Goal: Task Accomplishment & Management: Manage account settings

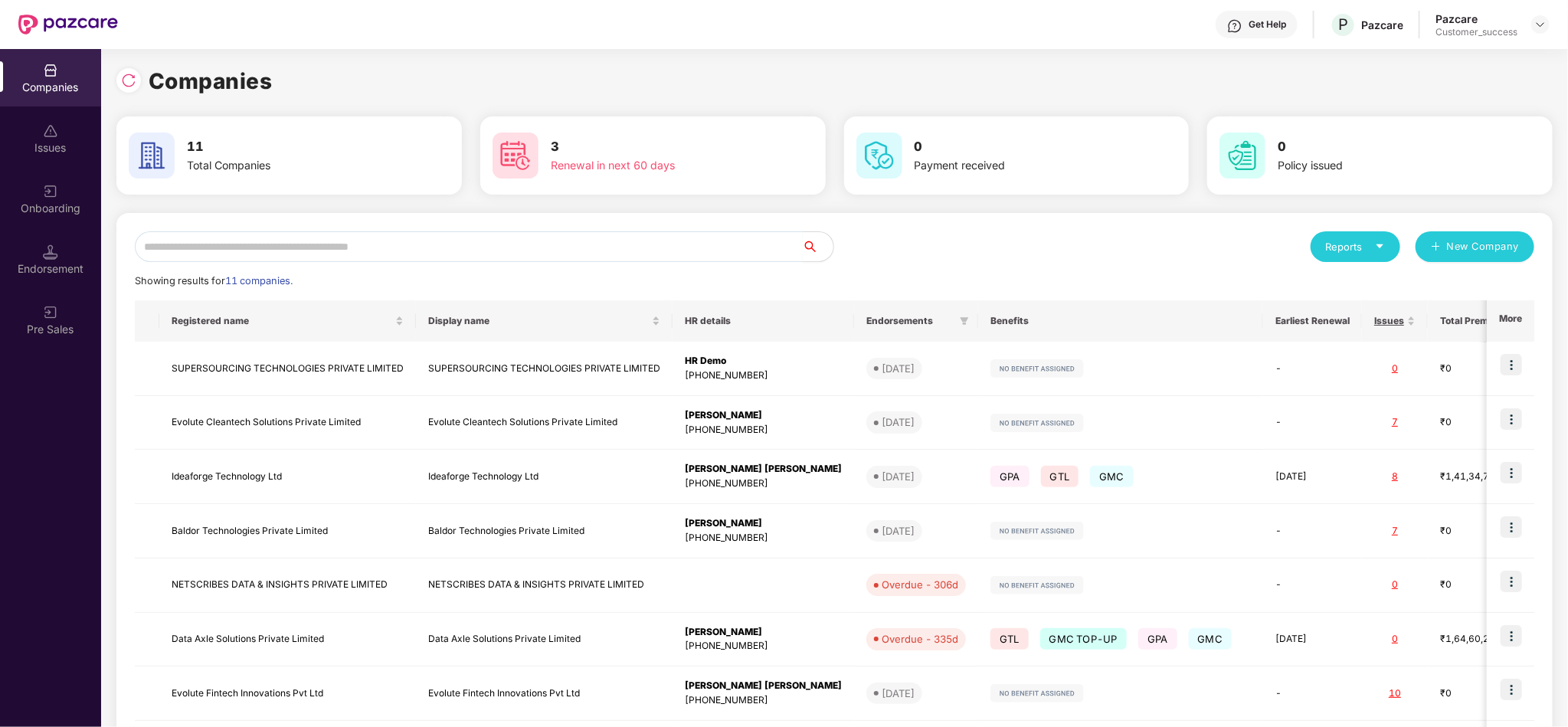
click at [618, 248] on input "text" at bounding box center [469, 246] width 668 height 31
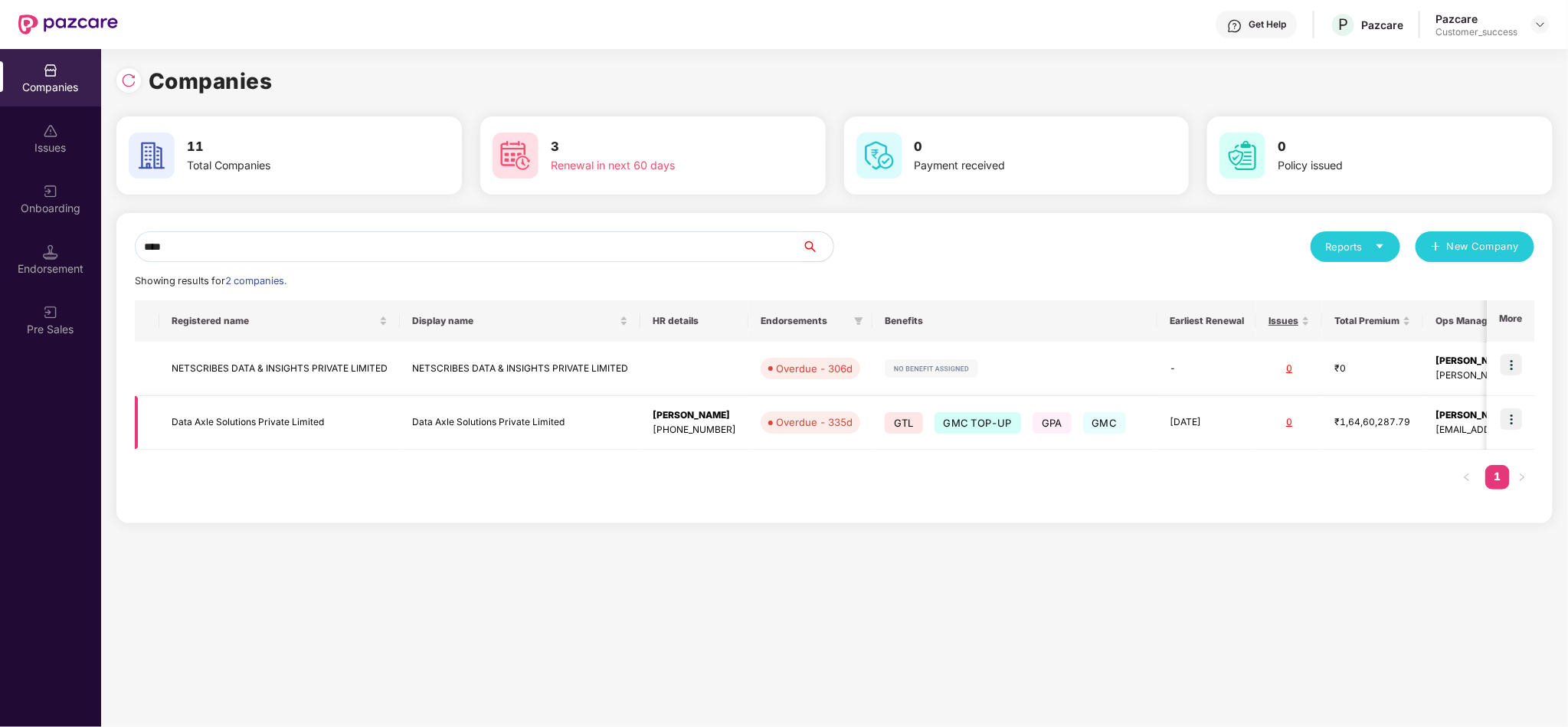
type input "****"
click at [1505, 433] on td at bounding box center [1510, 423] width 47 height 55
click at [1505, 419] on img at bounding box center [1511, 419] width 22 height 22
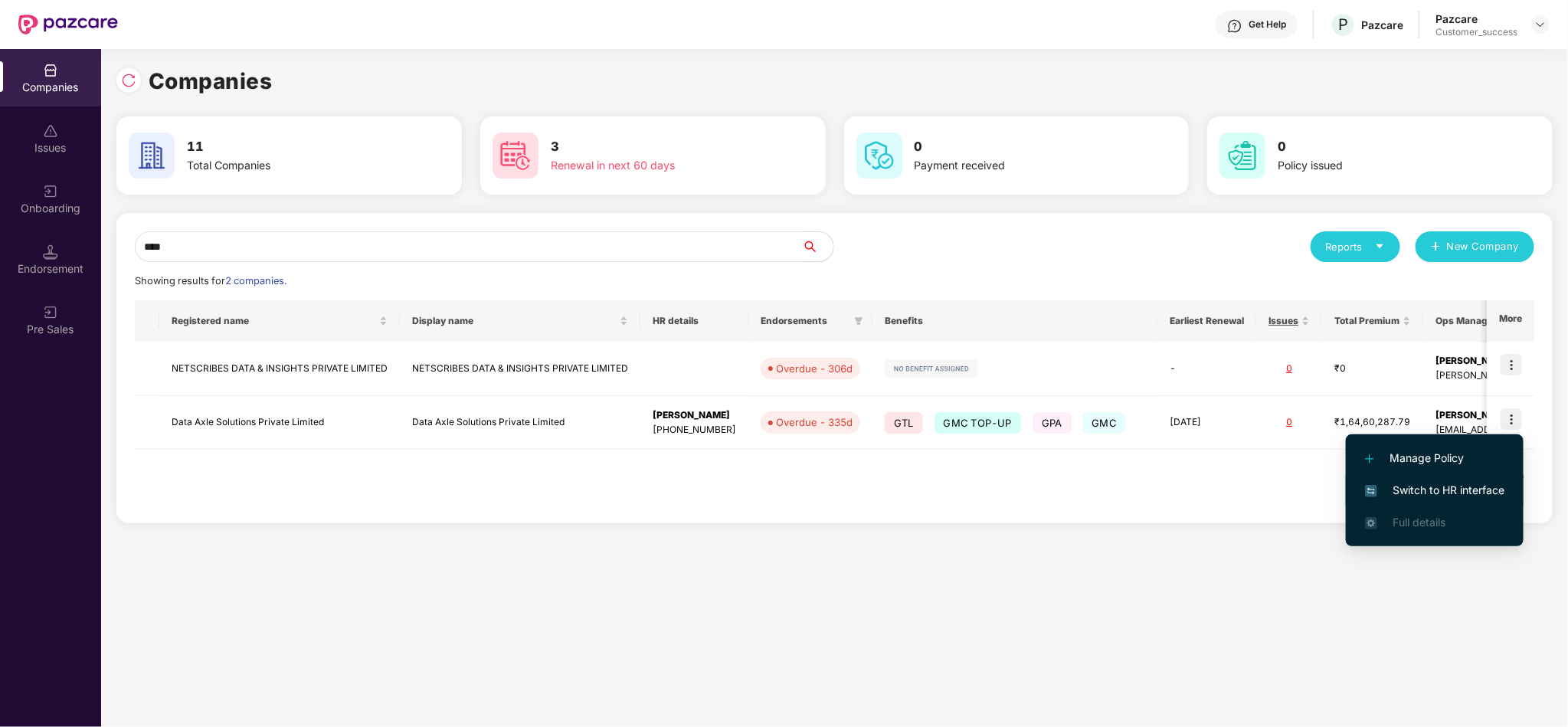
click at [1455, 488] on span "Switch to HR interface" at bounding box center [1434, 490] width 139 height 17
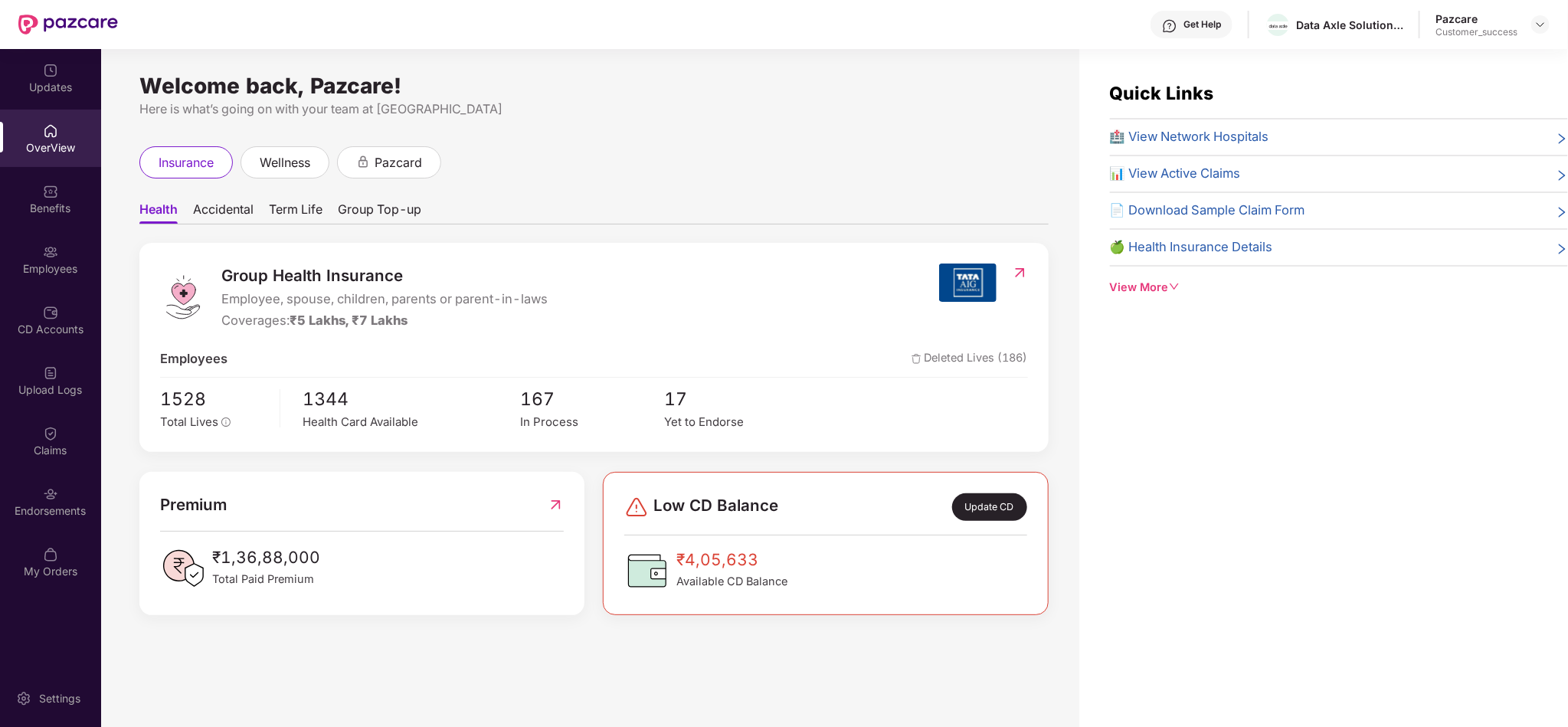
click at [46, 258] on img at bounding box center [51, 252] width 16 height 16
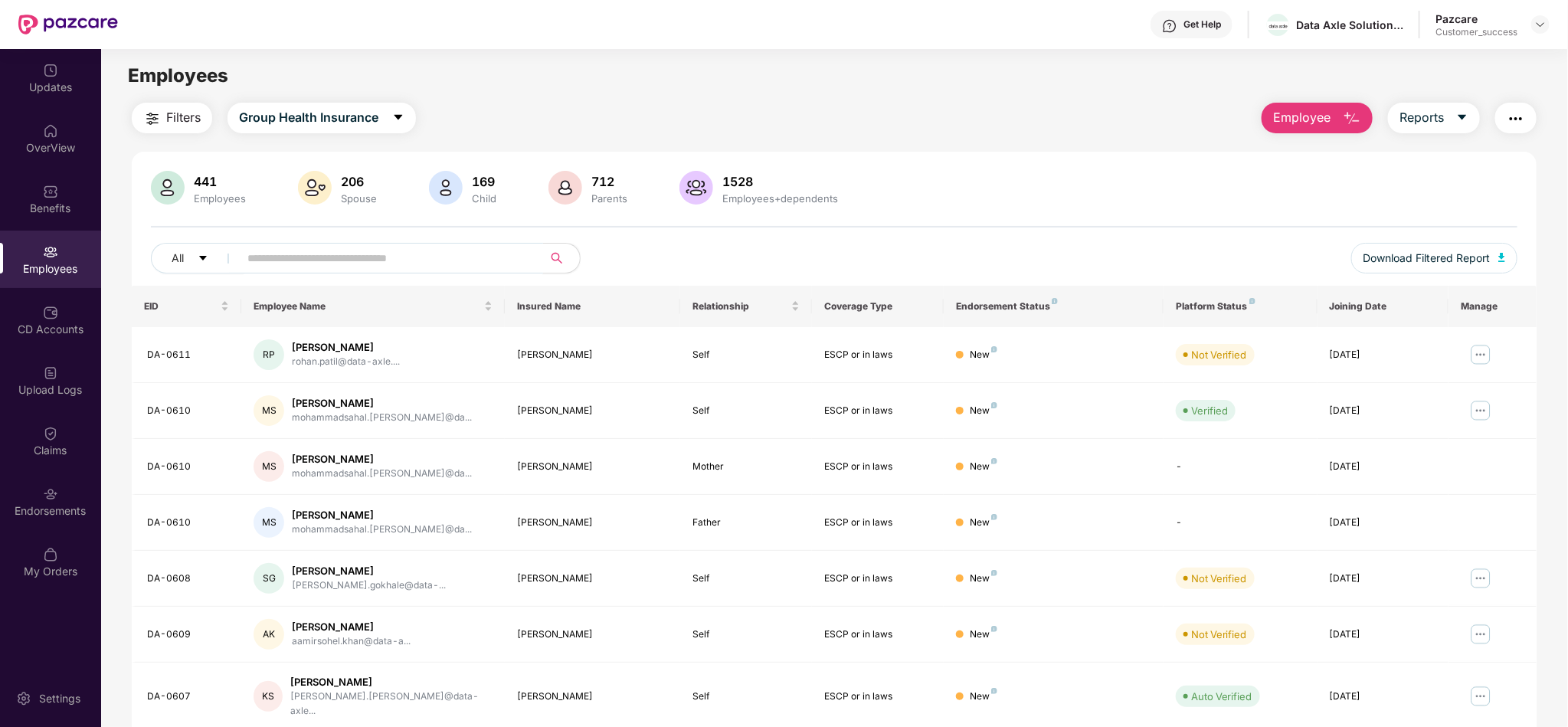
click at [344, 260] on input "text" at bounding box center [385, 258] width 275 height 23
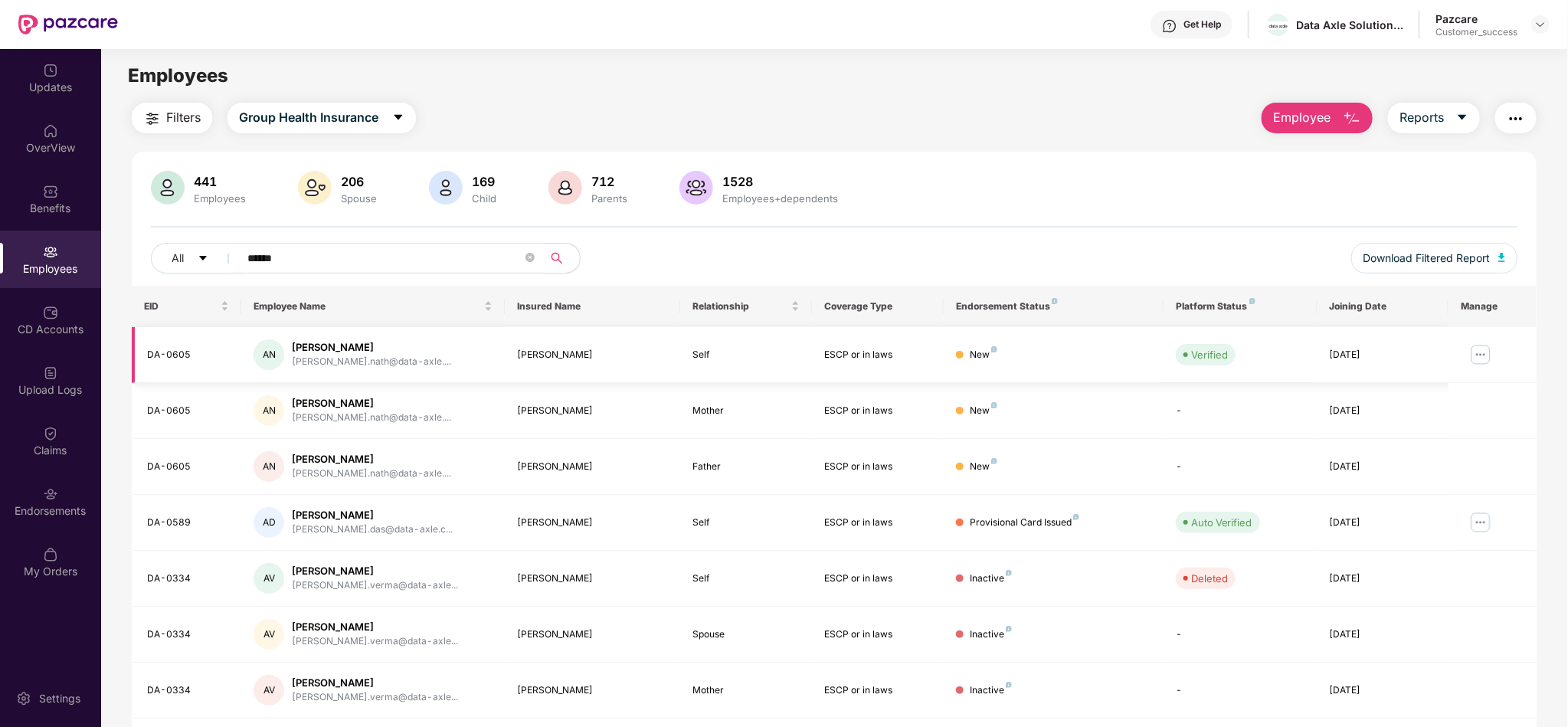
type input "******"
click at [1483, 352] on img at bounding box center [1480, 354] width 25 height 25
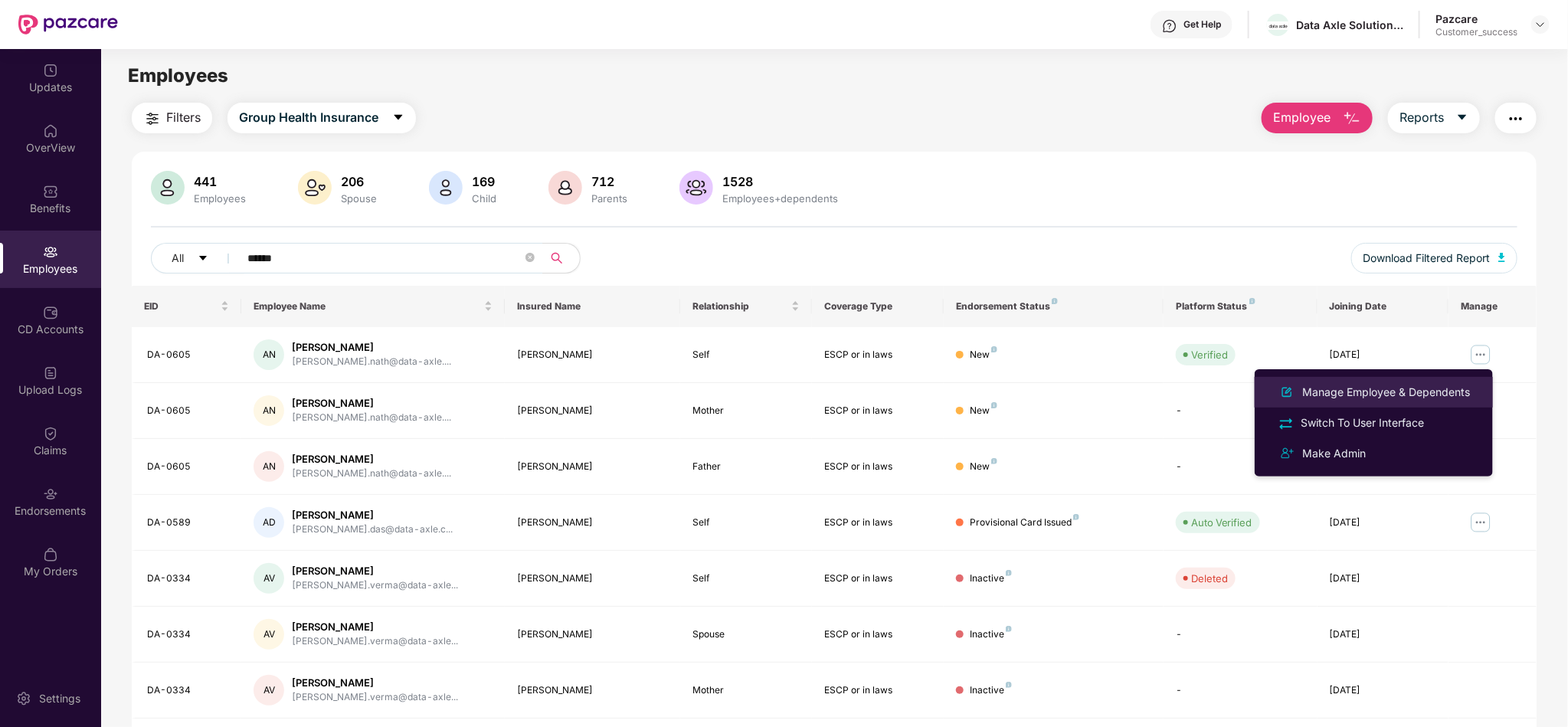
click at [1417, 389] on div "Manage Employee & Dependents" at bounding box center [1386, 392] width 174 height 17
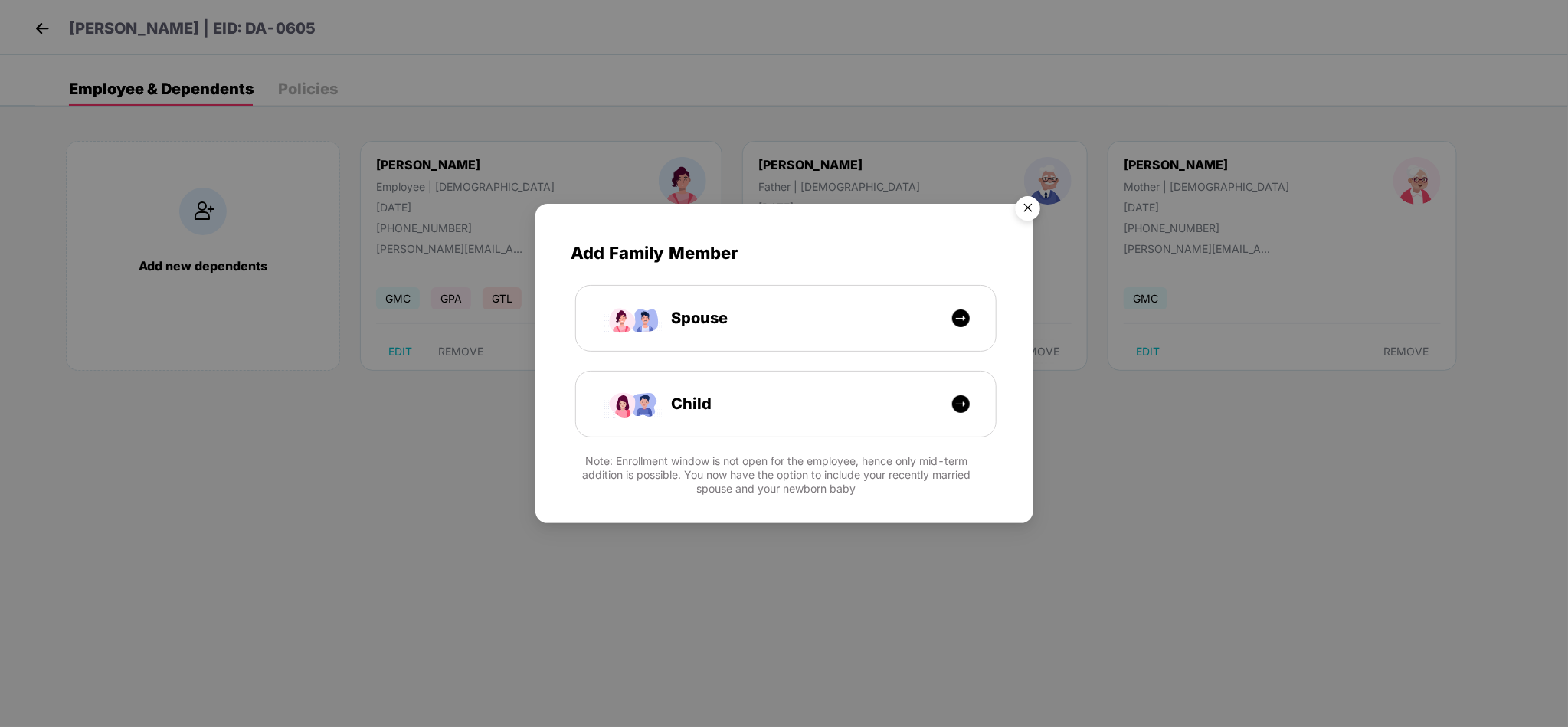
click at [1026, 214] on img "Close" at bounding box center [1028, 210] width 43 height 43
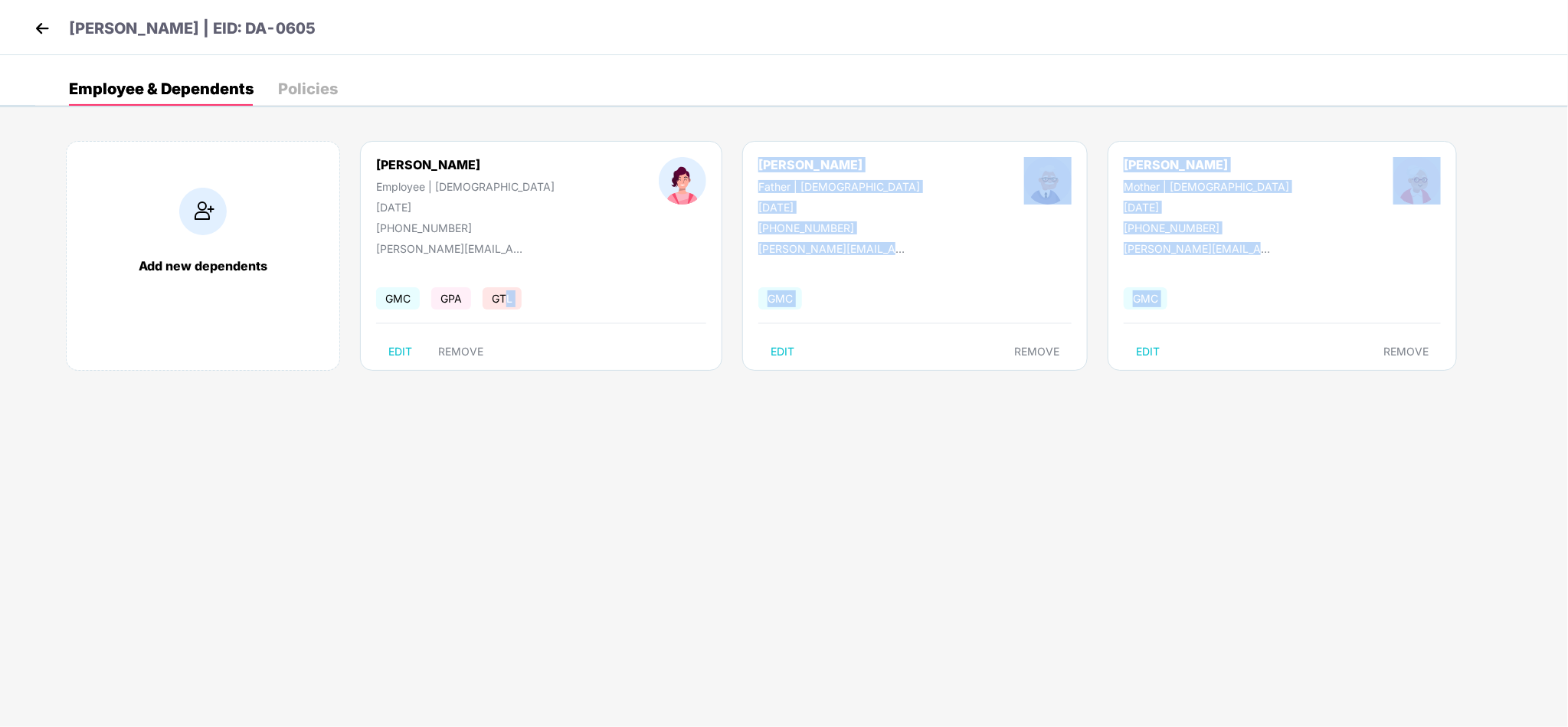
drag, startPoint x: 502, startPoint y: 219, endPoint x: 506, endPoint y: 301, distance: 82.1
click at [506, 108] on div "[PERSON_NAME] | EID: DA-0605 Employee & Dependents Policies Add new dependents …" at bounding box center [784, 54] width 1568 height 108
click at [506, 301] on span "GTL" at bounding box center [502, 298] width 39 height 22
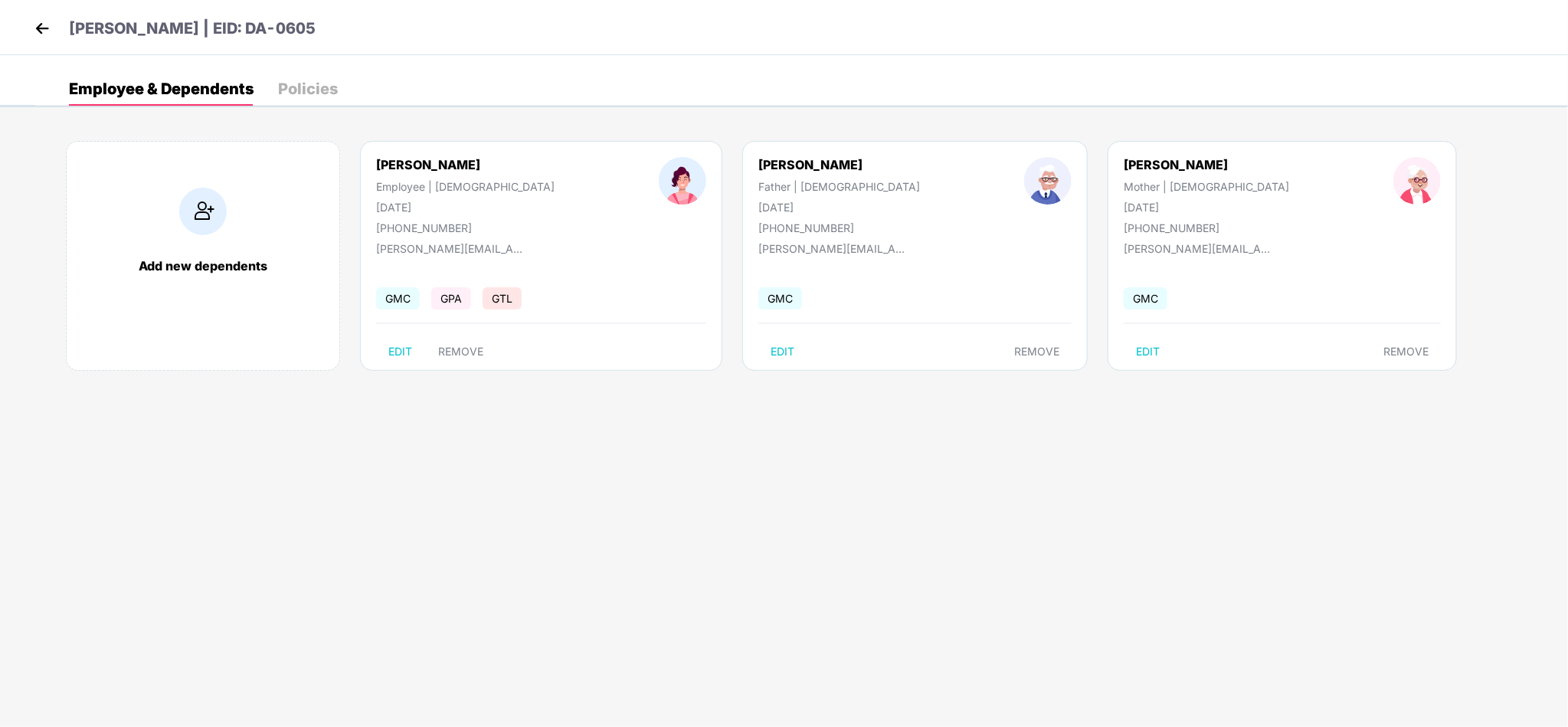
click at [291, 81] on div "Policies" at bounding box center [308, 89] width 60 height 16
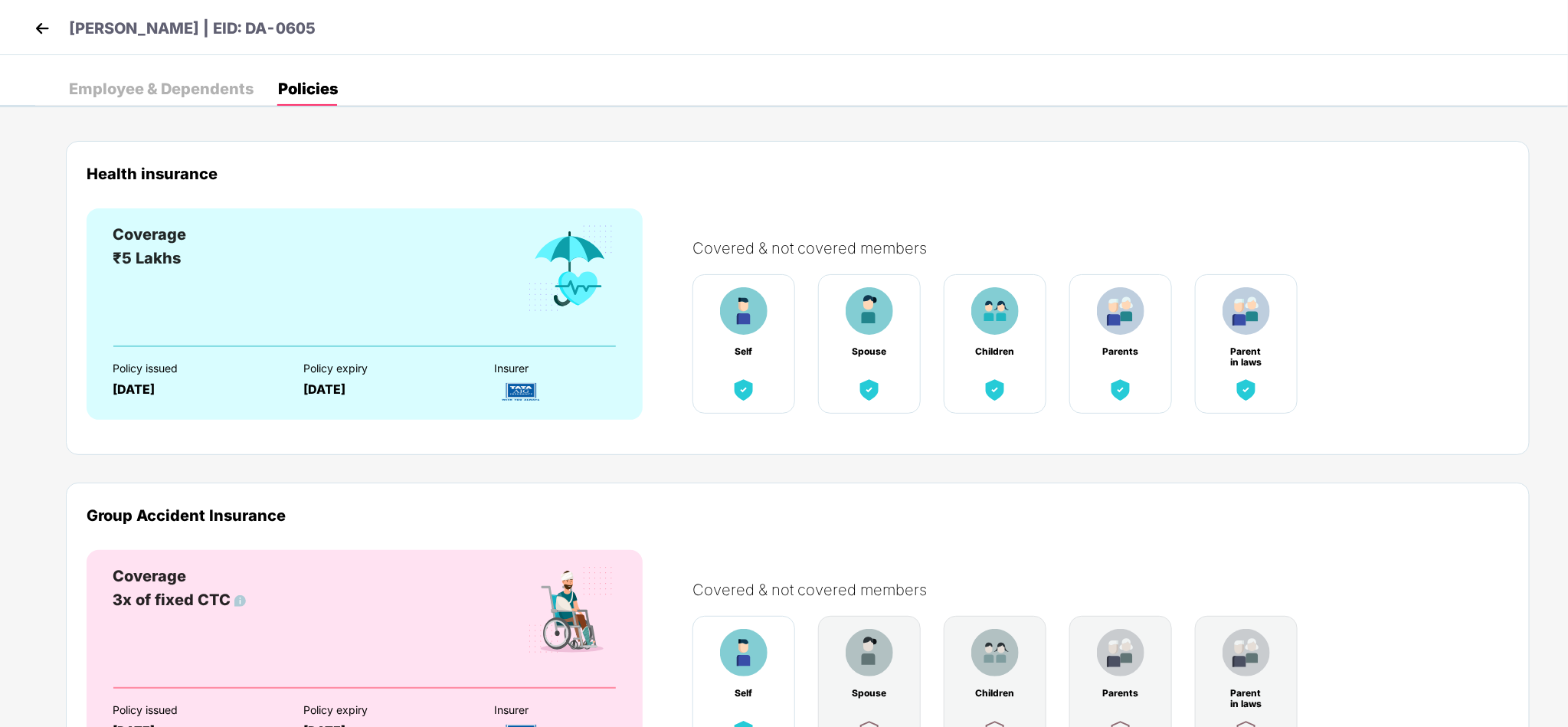
click at [404, 166] on div "Health insurance" at bounding box center [798, 173] width 1422 height 17
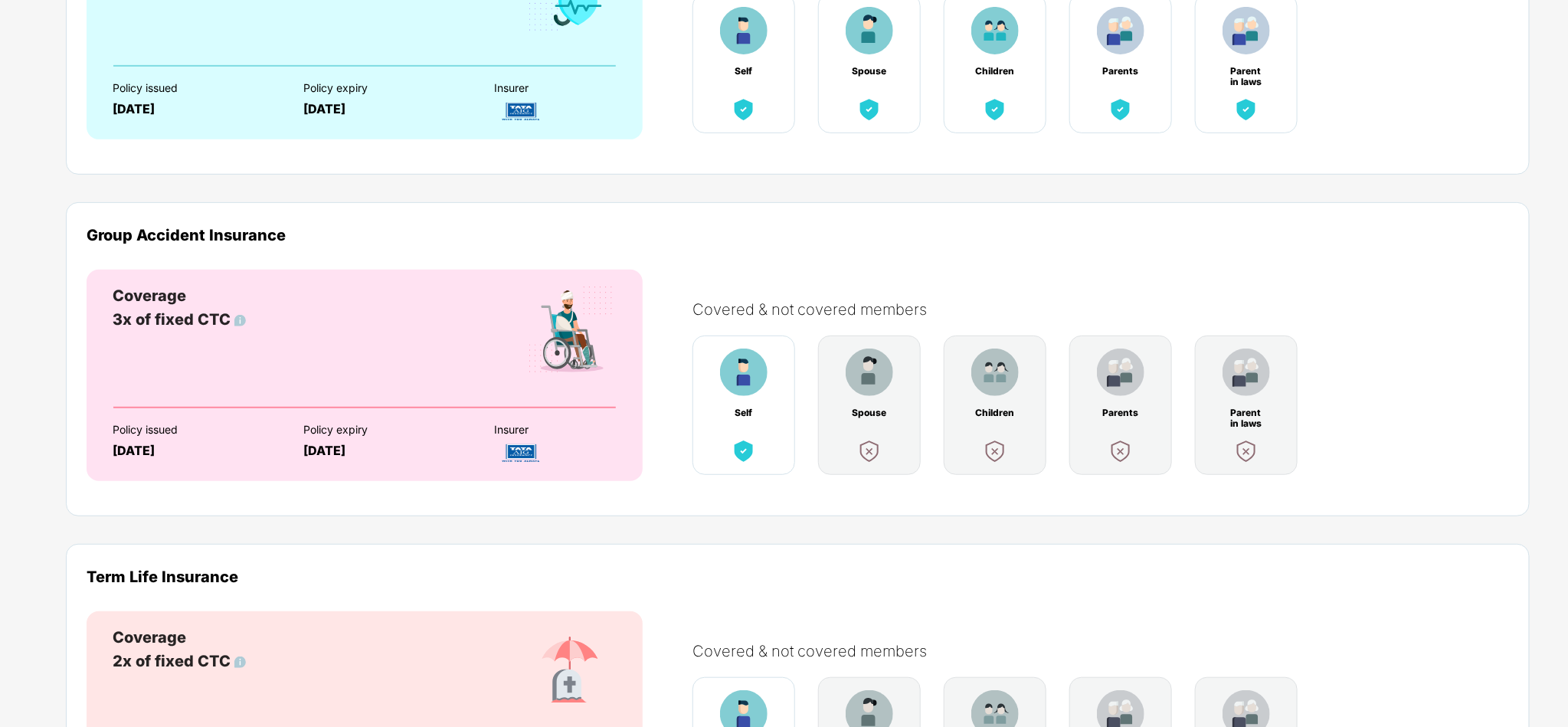
scroll to position [278, 0]
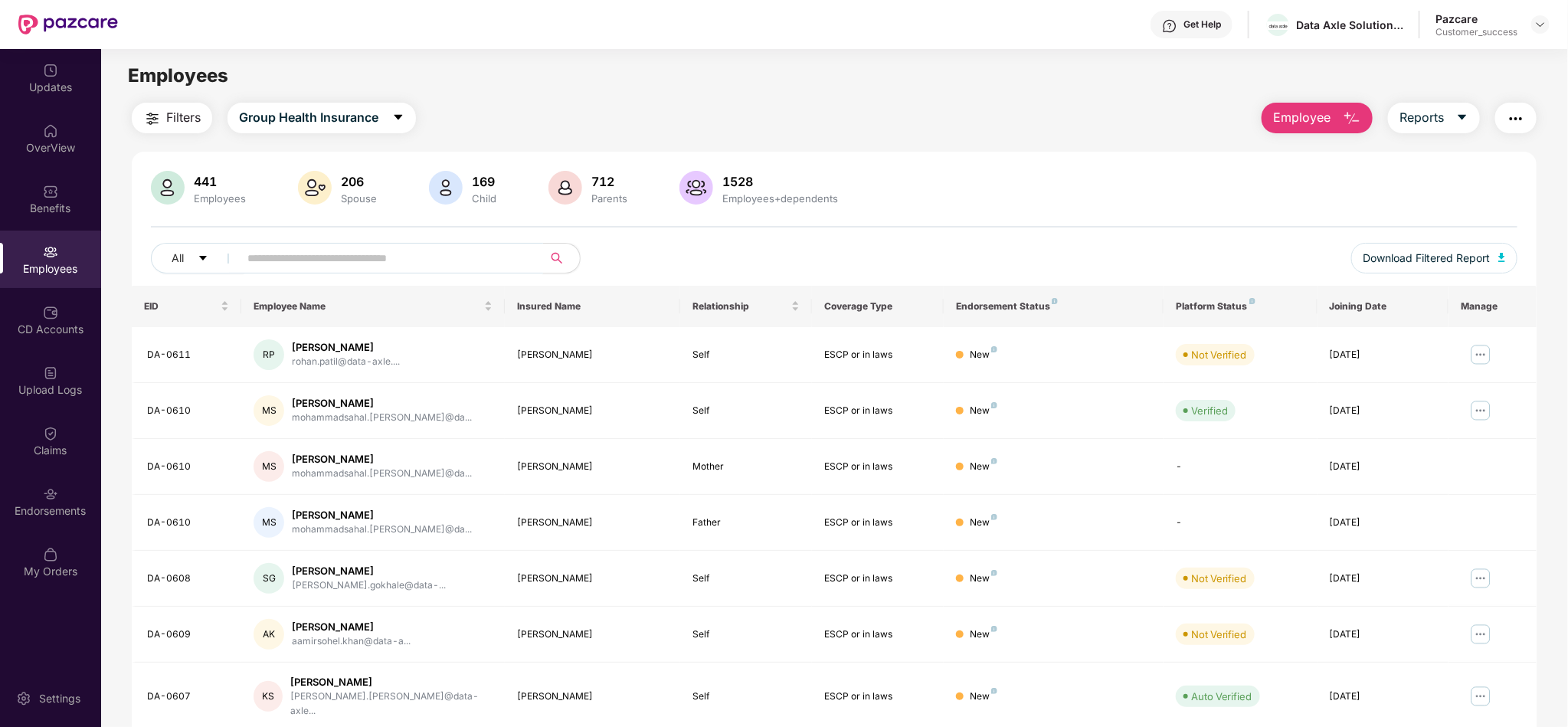
click at [391, 261] on input "text" at bounding box center [385, 258] width 275 height 23
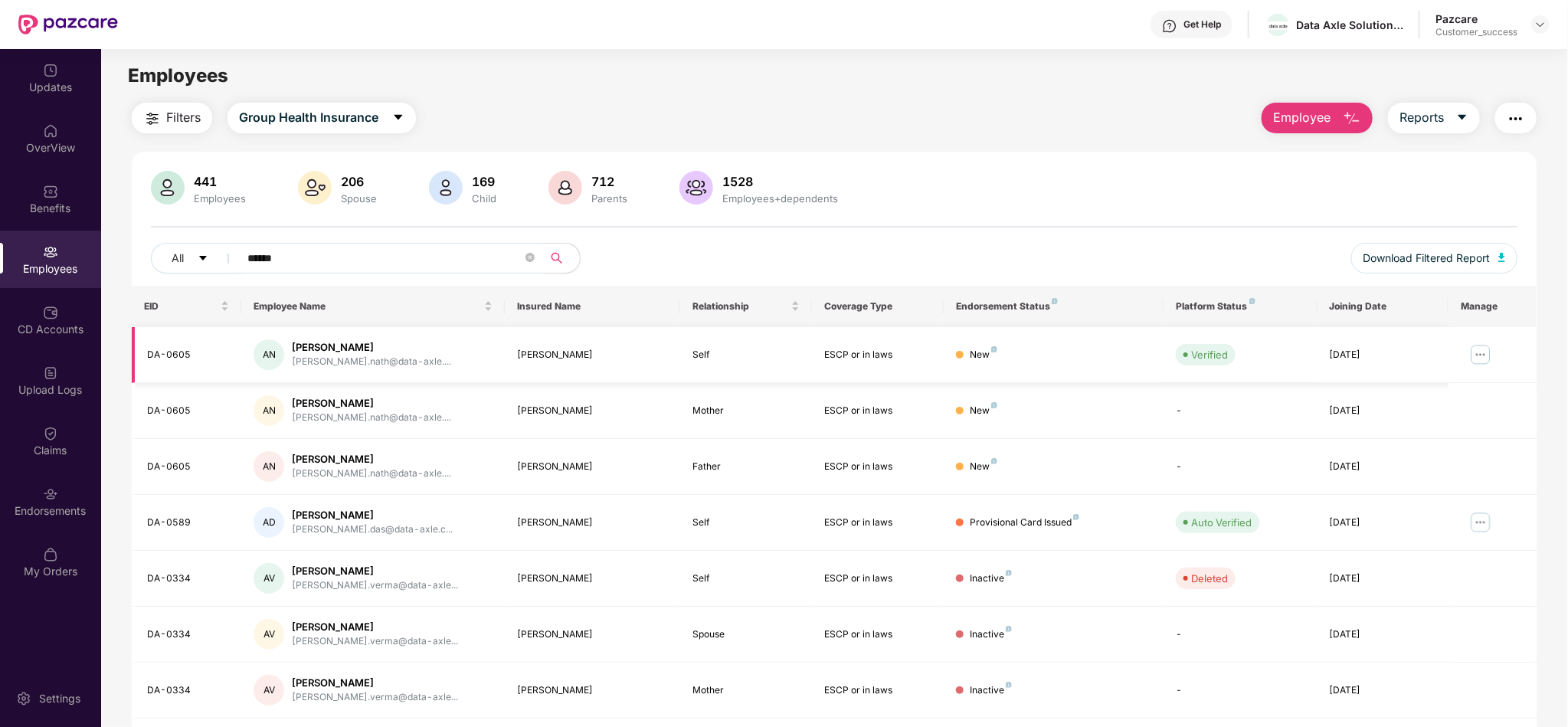
type input "******"
click at [157, 356] on div "DA-0605" at bounding box center [188, 355] width 82 height 15
drag, startPoint x: 157, startPoint y: 356, endPoint x: 146, endPoint y: 359, distance: 11.4
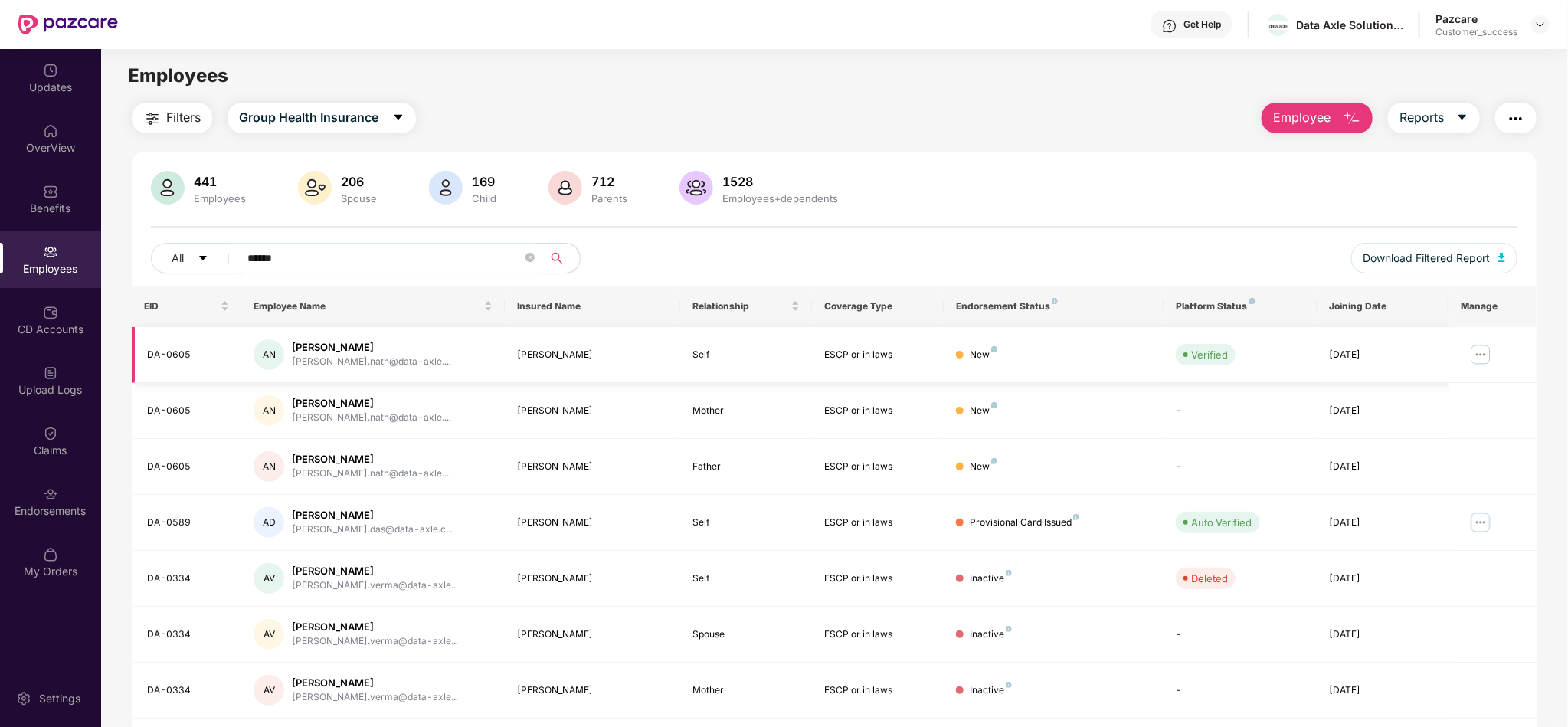
click at [147, 359] on div "DA-0605" at bounding box center [188, 355] width 82 height 15
drag, startPoint x: 146, startPoint y: 359, endPoint x: 203, endPoint y: 356, distance: 57.1
click at [203, 356] on div "DA-0605" at bounding box center [188, 355] width 82 height 15
copy div "DA-0605"
click at [65, 208] on div "Benefits" at bounding box center [51, 208] width 101 height 16
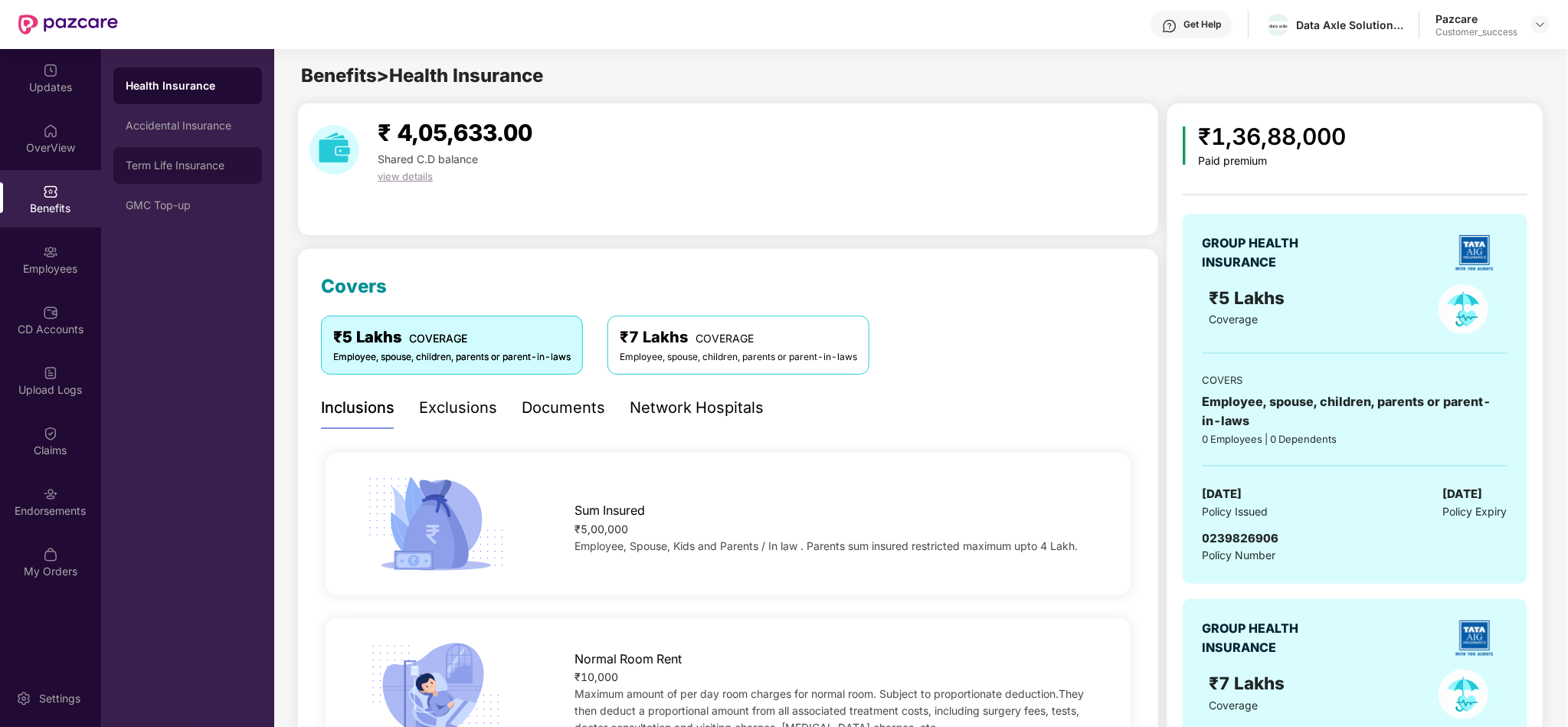
click at [172, 172] on div "Term Life Insurance" at bounding box center [187, 166] width 148 height 36
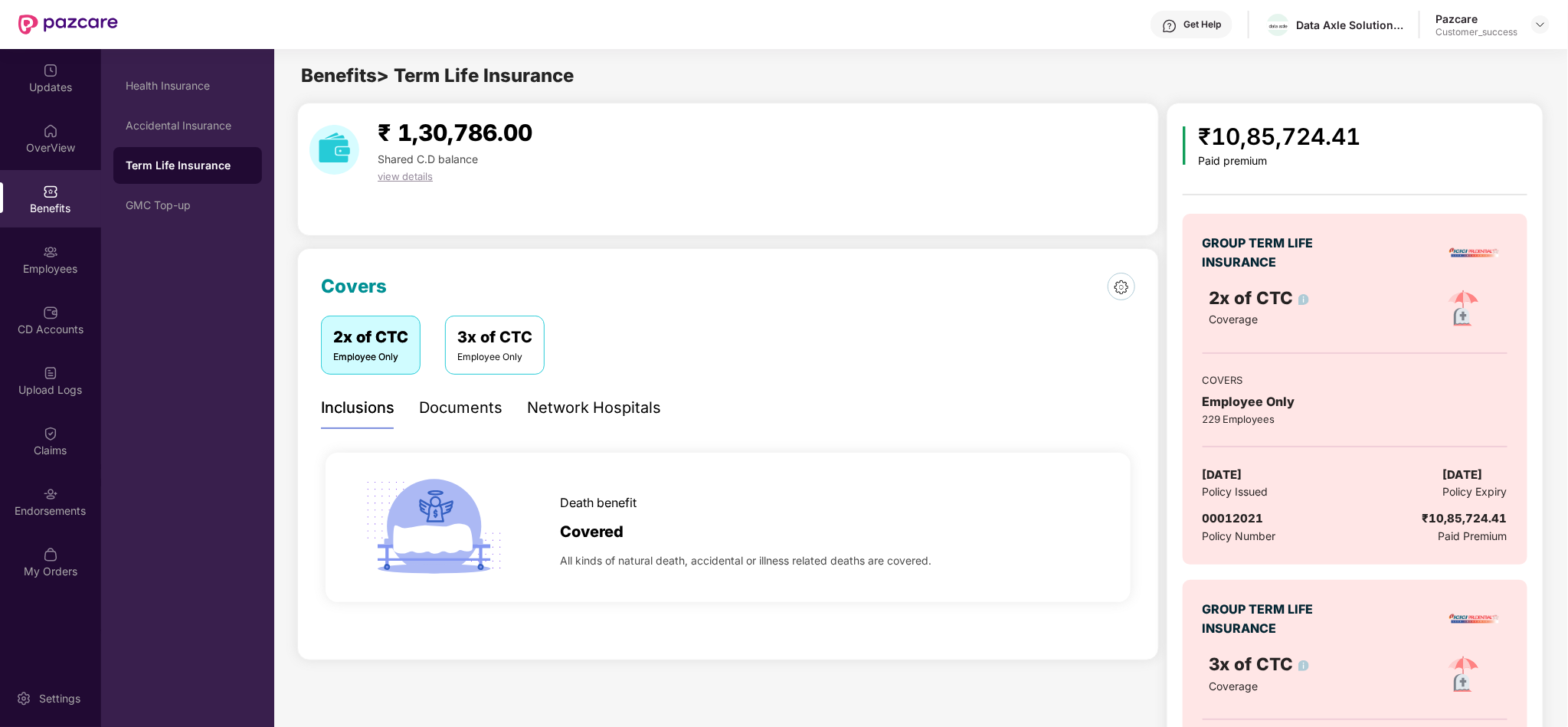
click at [1310, 239] on div "GROUP TERM LIFE INSURANCE" at bounding box center [1269, 253] width 134 height 38
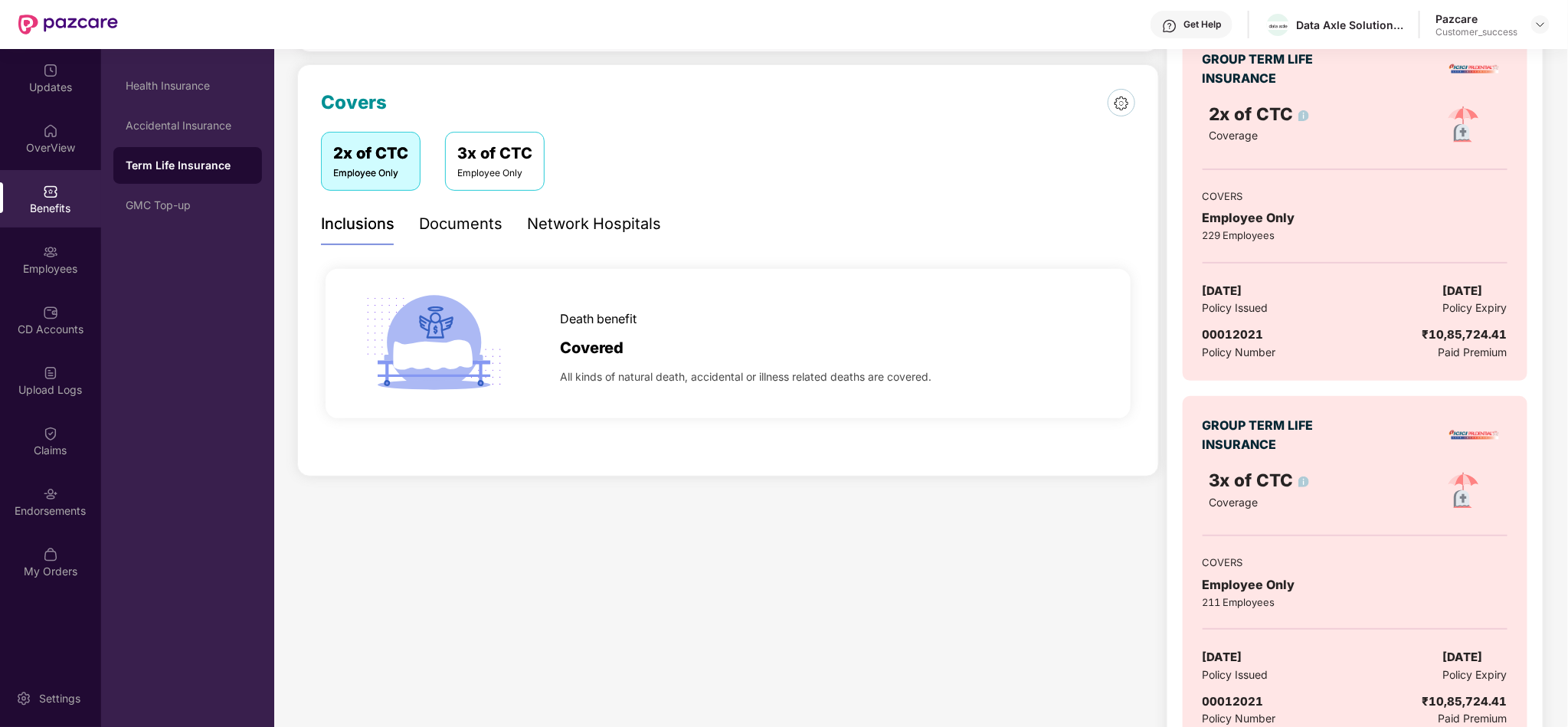
scroll to position [230, 0]
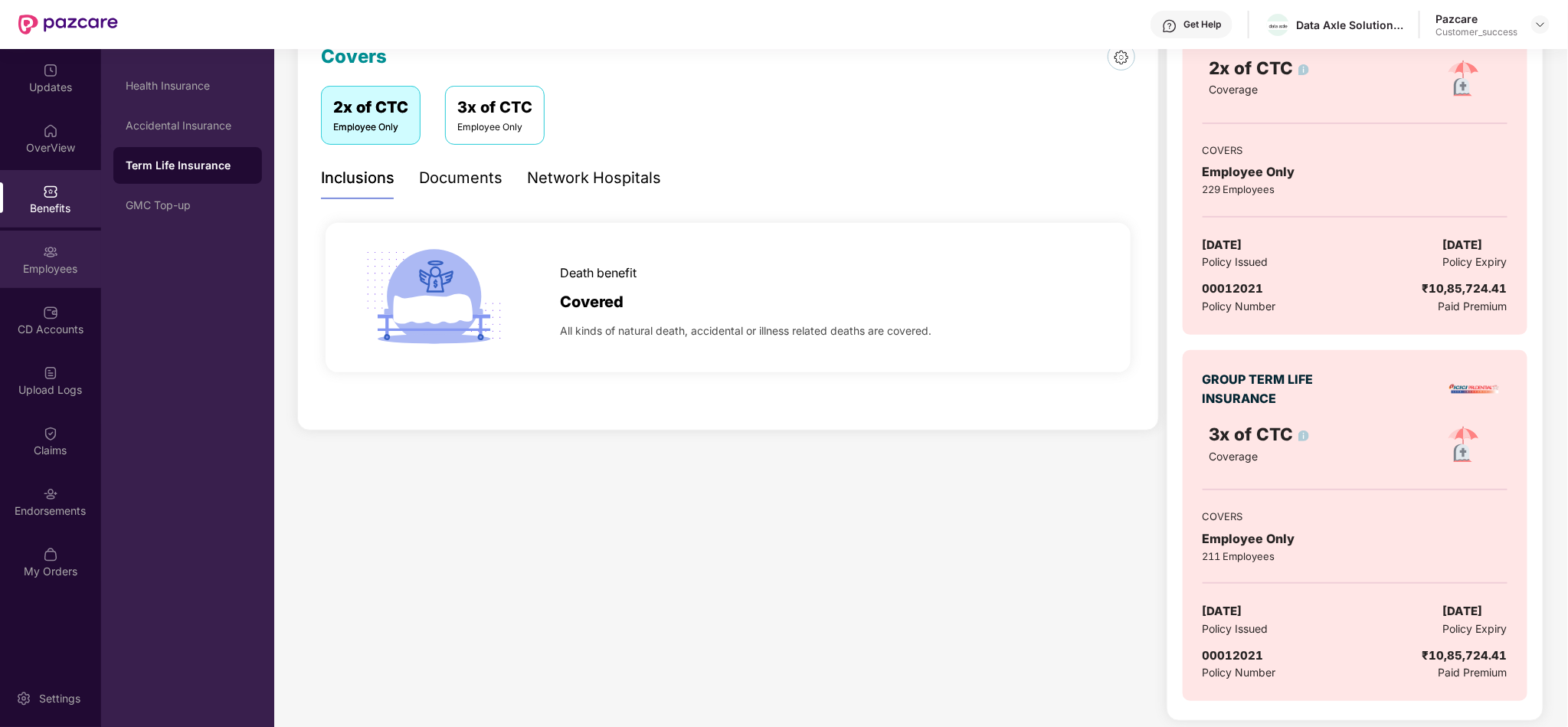
click at [44, 258] on img at bounding box center [51, 252] width 16 height 16
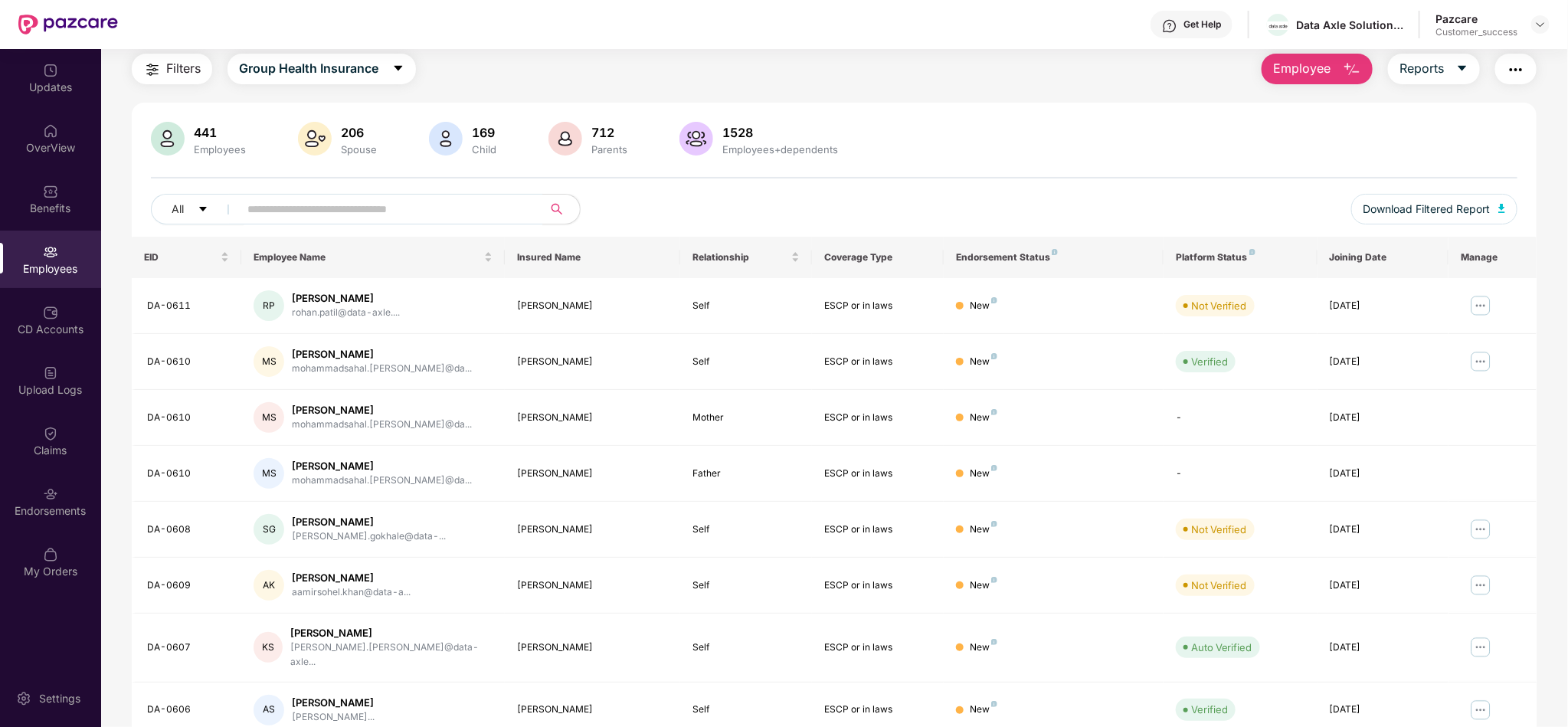
scroll to position [219, 0]
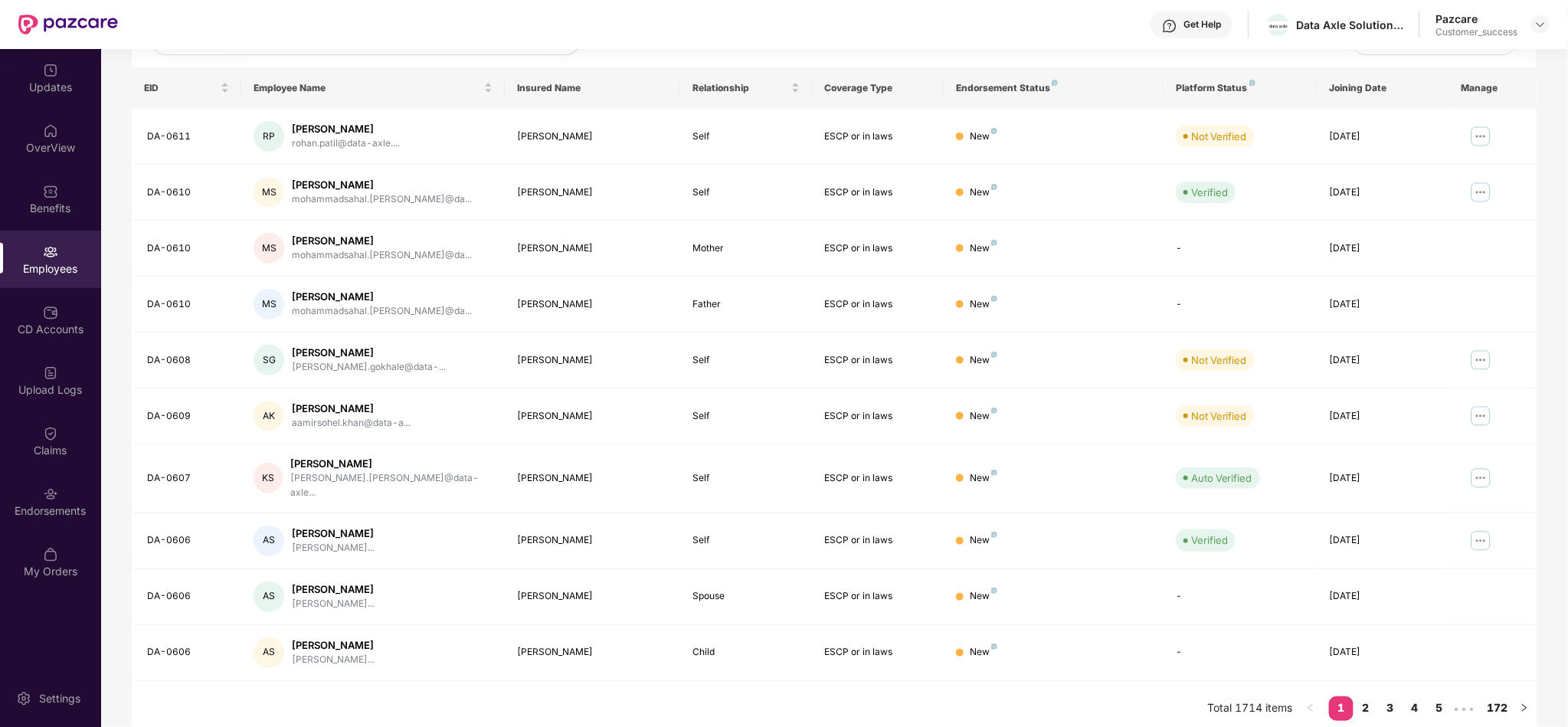
click at [1337, 65] on div "Download Filtered Report" at bounding box center [1426, 46] width 182 height 43
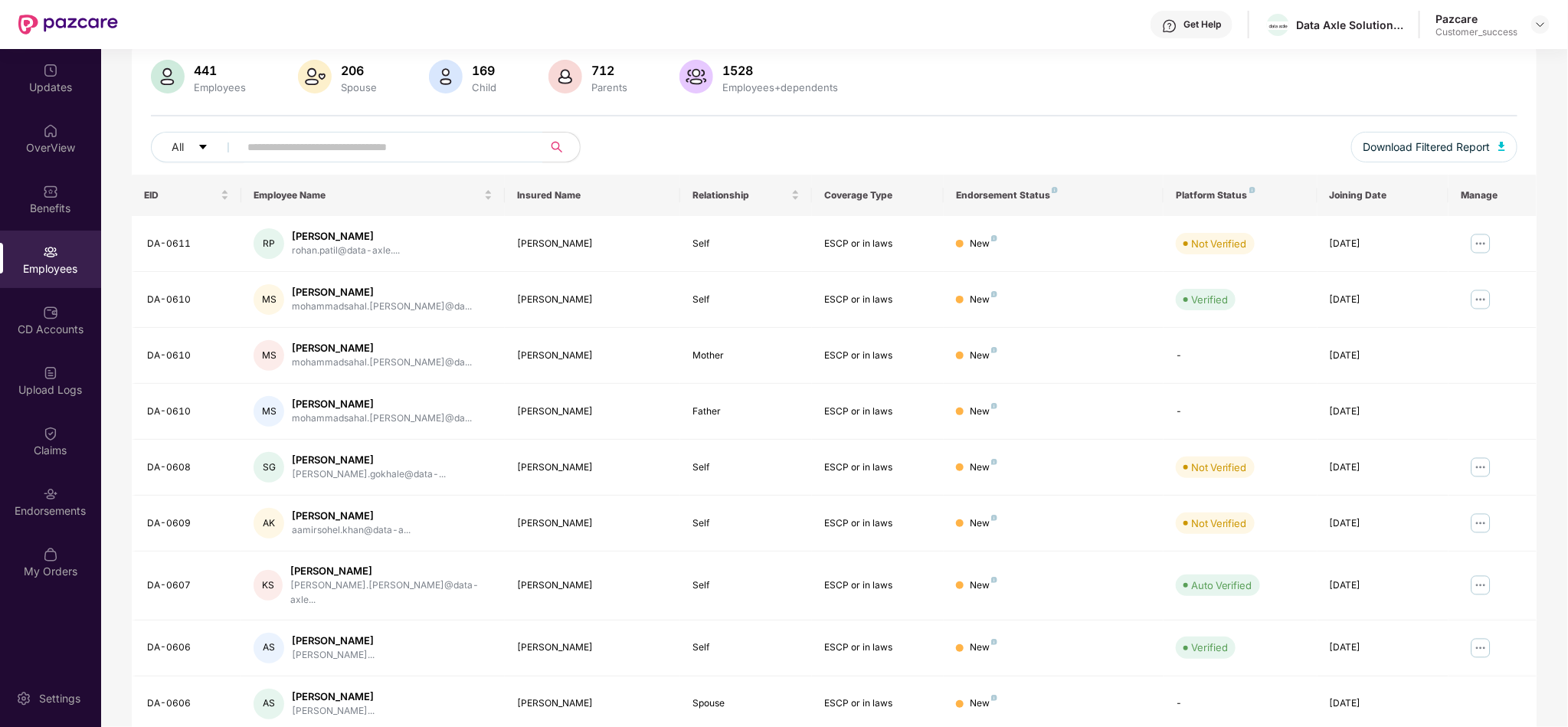
scroll to position [80, 0]
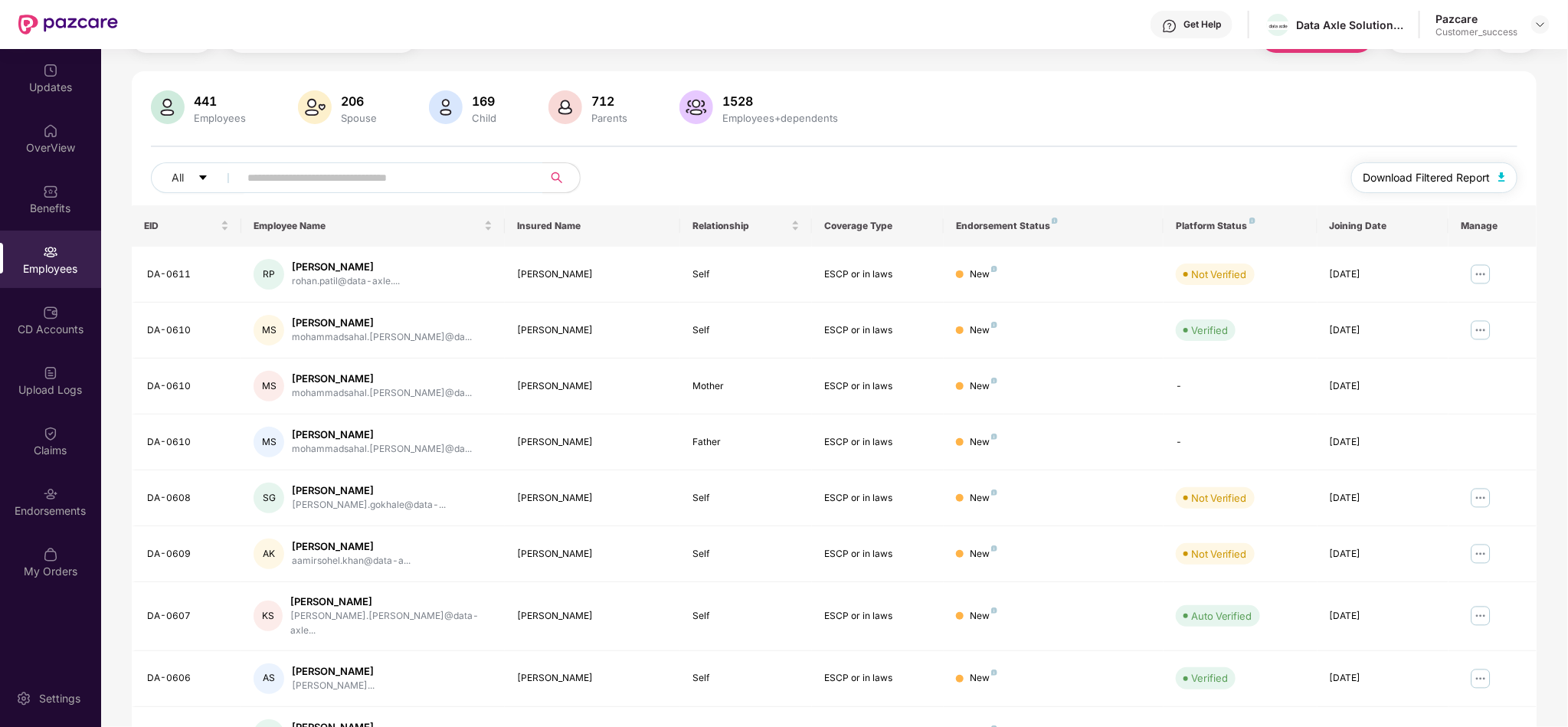
click at [1407, 179] on span "Download Filtered Report" at bounding box center [1427, 177] width 127 height 17
click at [819, 156] on div "441 Employees 206 Spouse 169 Child 712 Parents 1528 Employees+dependents All Do…" at bounding box center [834, 147] width 1405 height 115
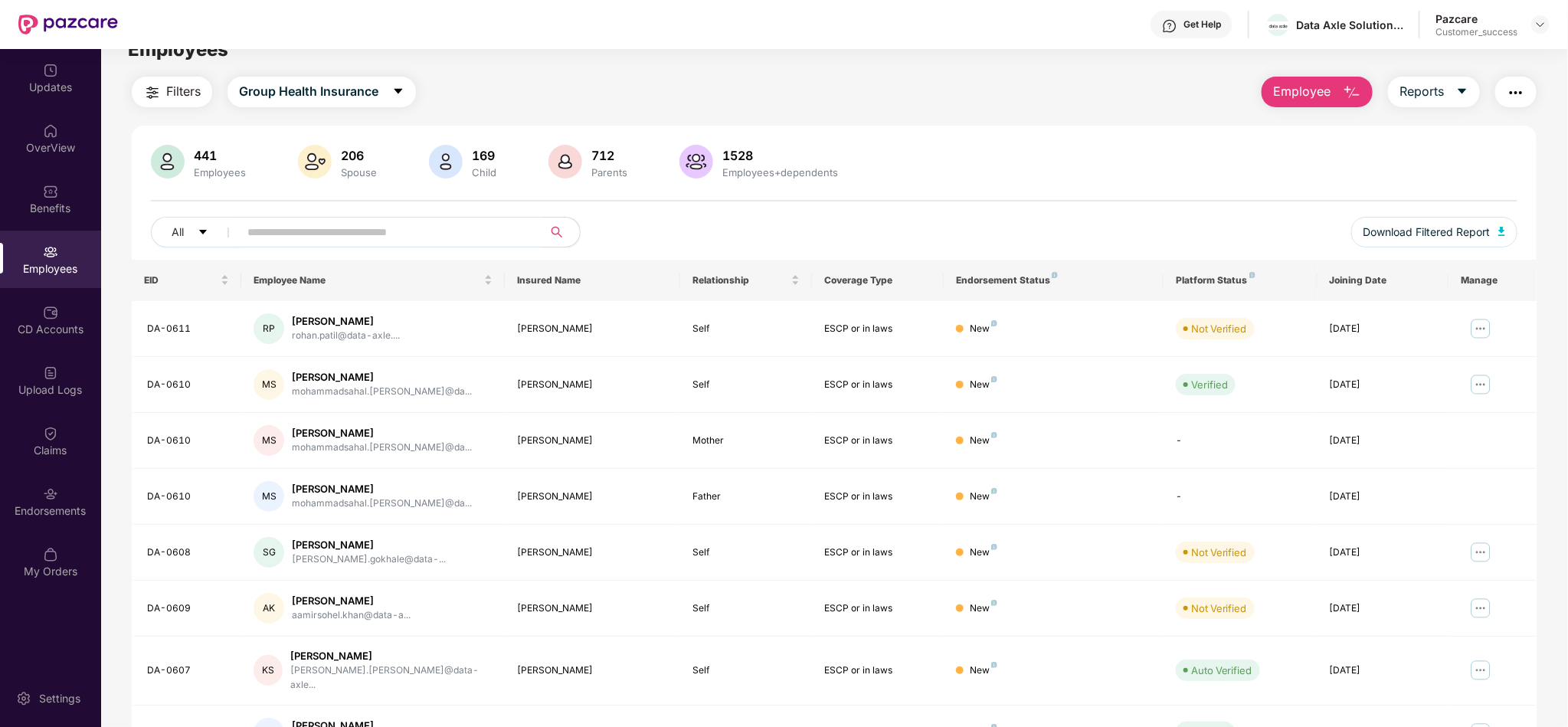
scroll to position [0, 0]
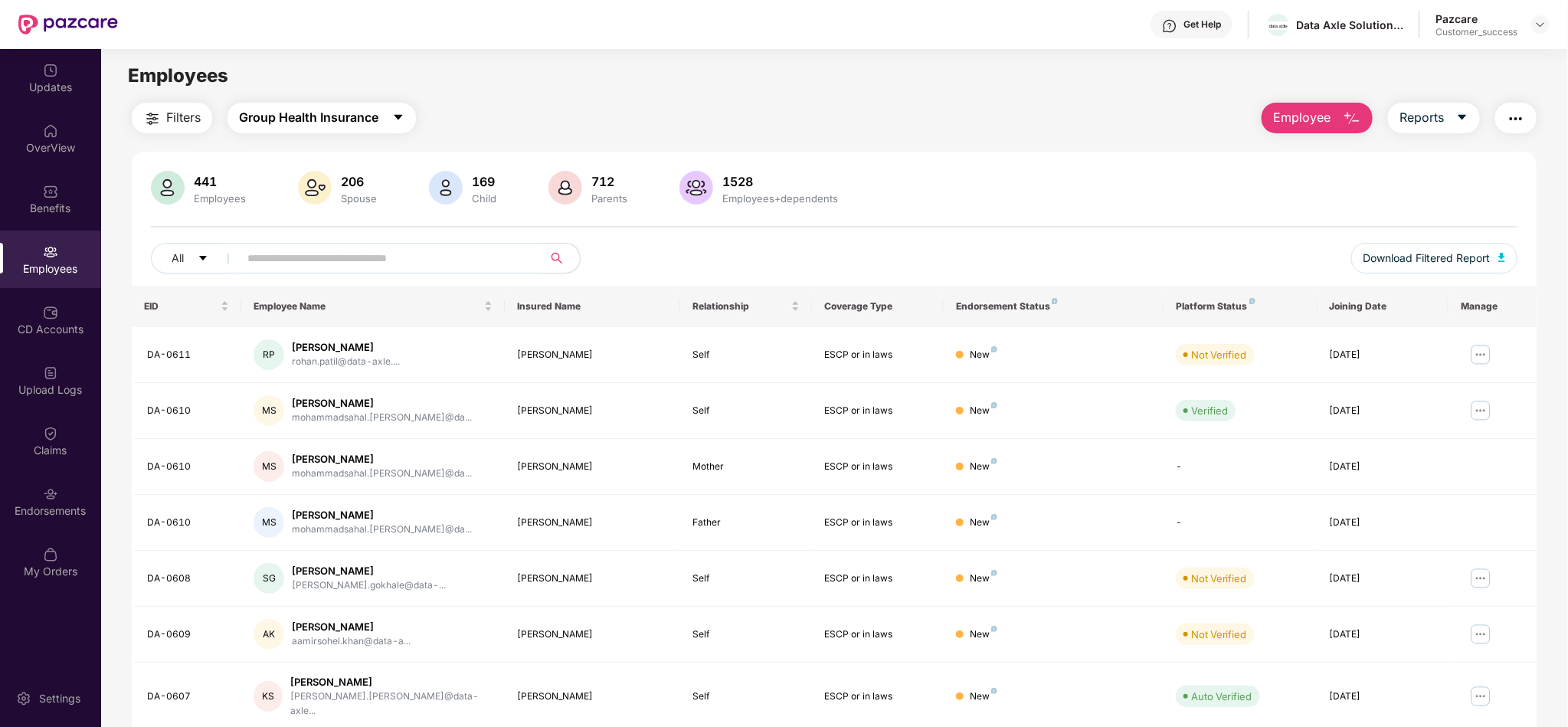
click at [386, 124] on button "Group Health Insurance" at bounding box center [322, 118] width 189 height 31
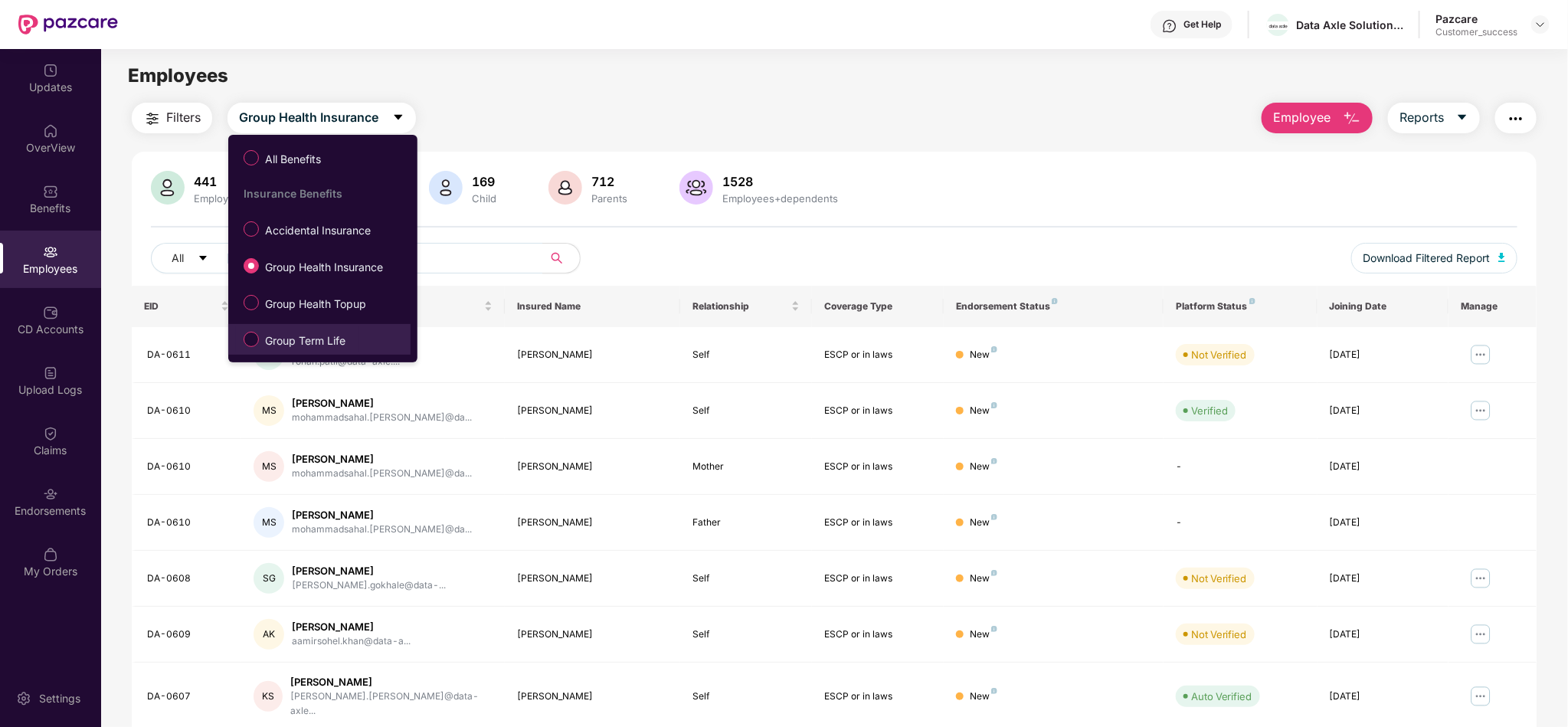
click at [283, 332] on span "Group Term Life" at bounding box center [305, 340] width 93 height 17
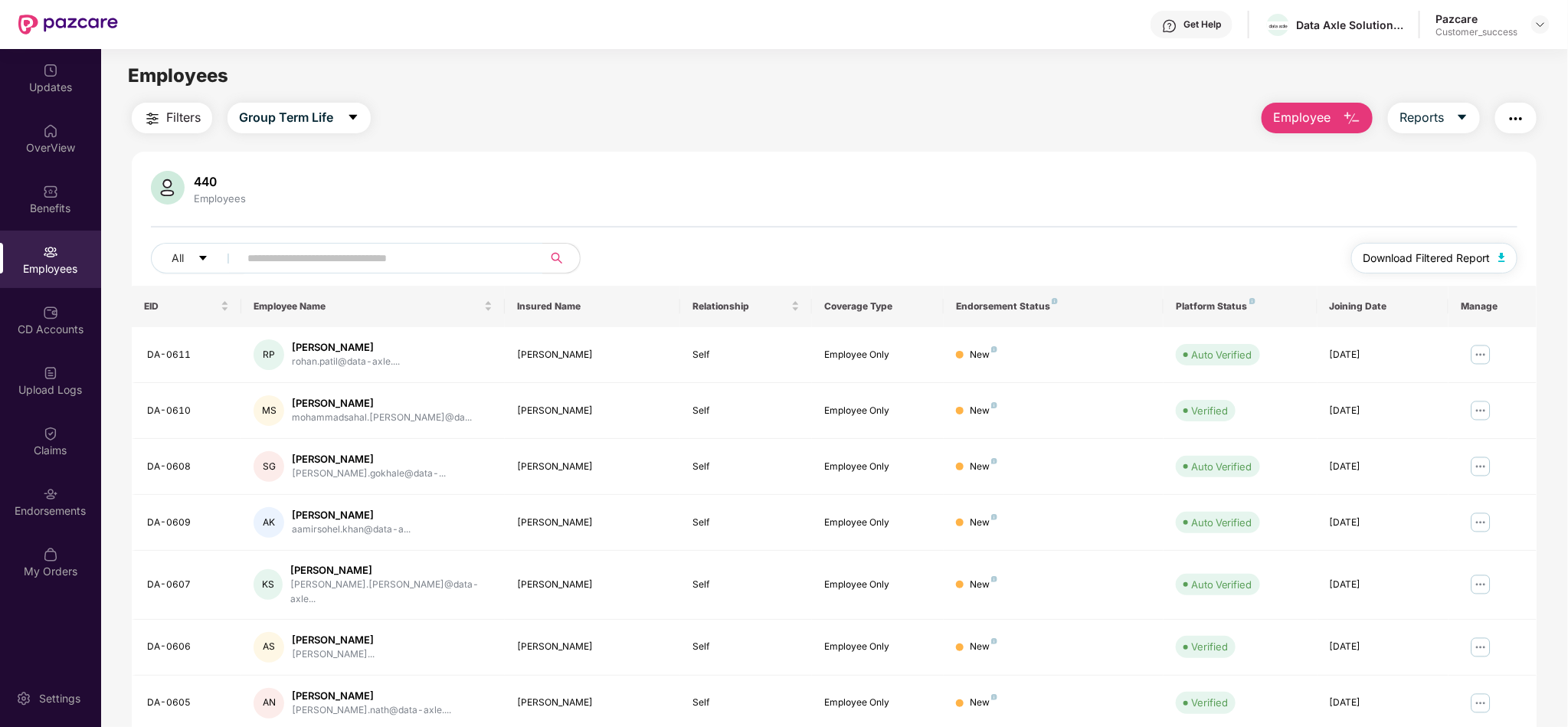
click at [1475, 258] on span "Download Filtered Report" at bounding box center [1427, 258] width 127 height 17
click at [56, 389] on div "Upload Logs" at bounding box center [51, 390] width 101 height 16
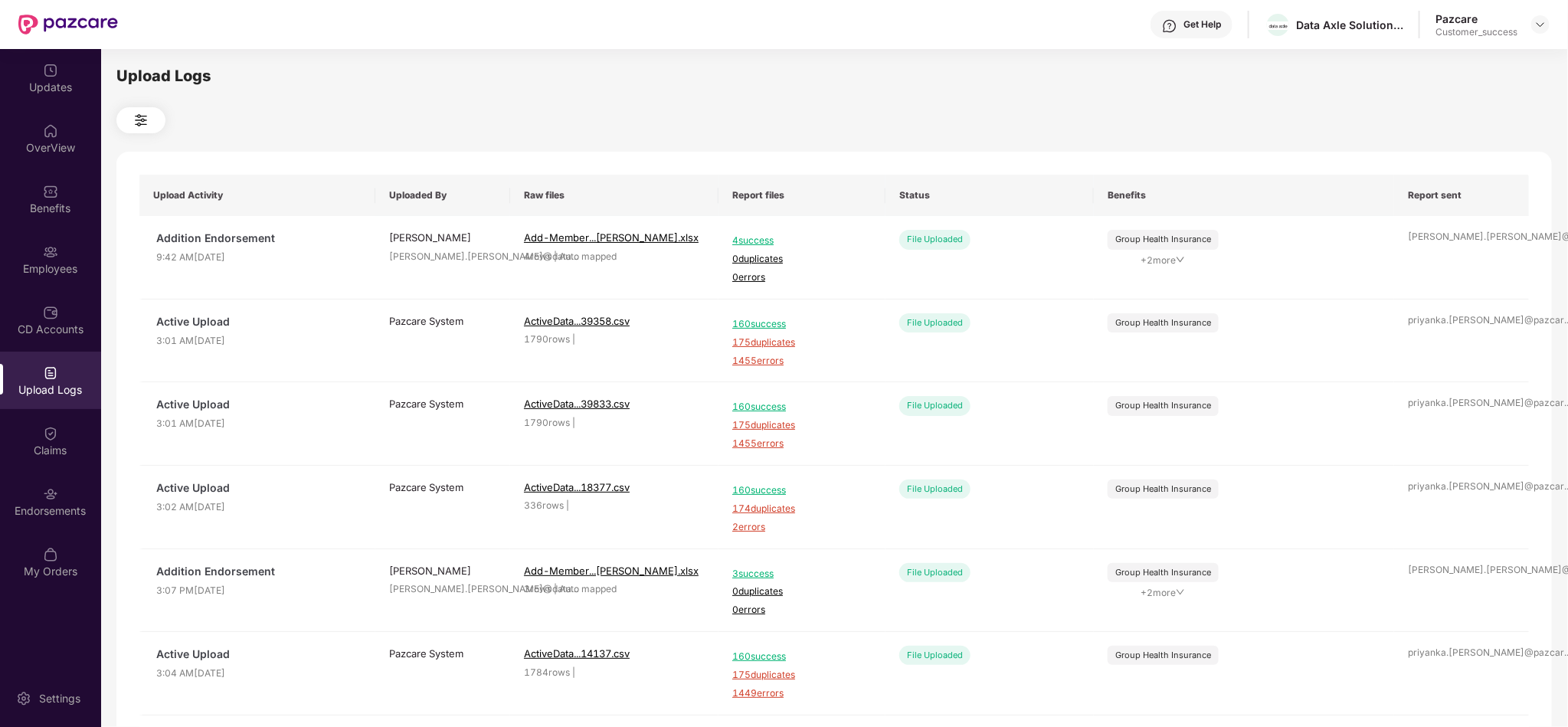
click at [715, 78] on div "Upload Logs" at bounding box center [835, 76] width 1436 height 24
click at [681, 155] on div "Upload Activity Uploaded By Raw files Report files Status Benefits Report sent …" at bounding box center [835, 630] width 1436 height 958
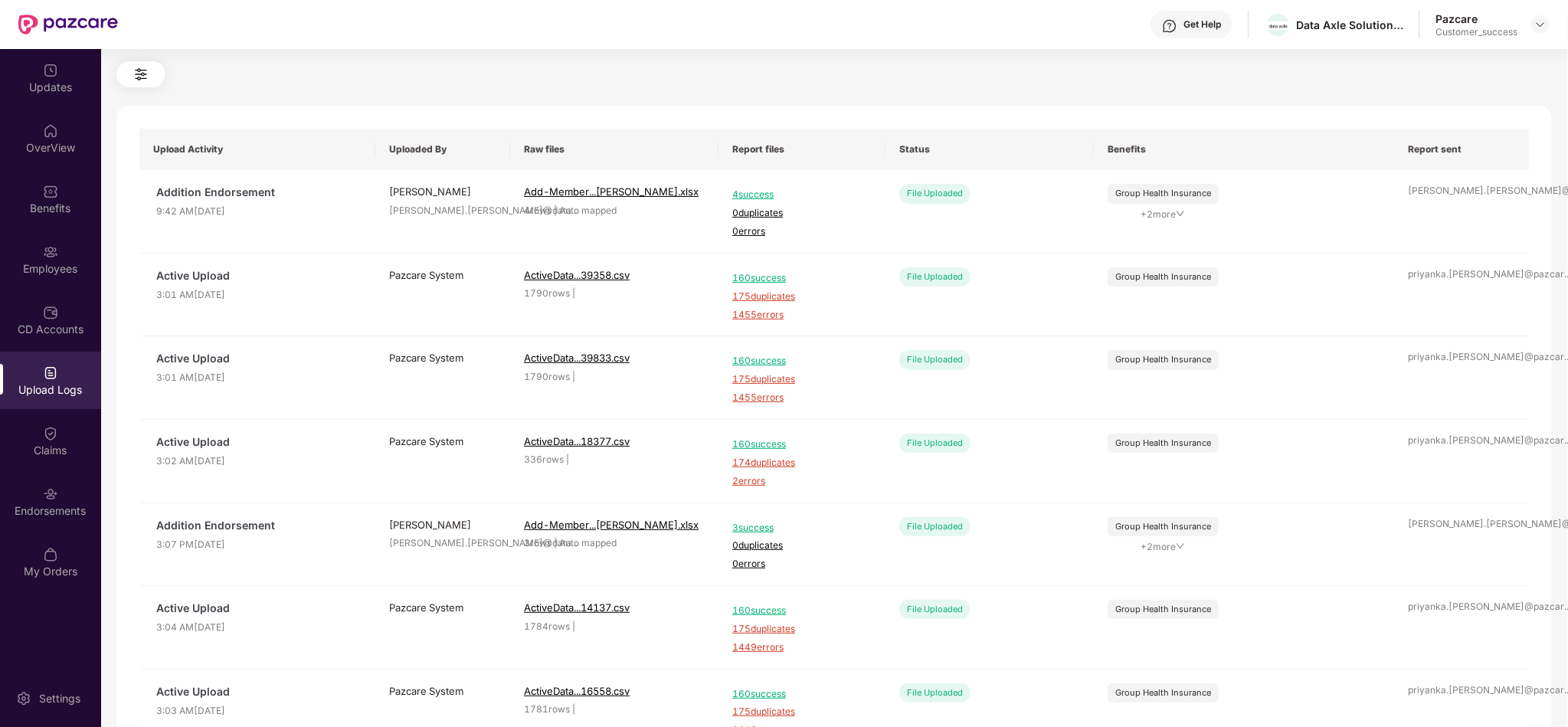
click at [1558, 172] on div "Upload Logs Upload Activity Uploaded By Raw files Report files Status Benefits …" at bounding box center [834, 339] width 1466 height 673
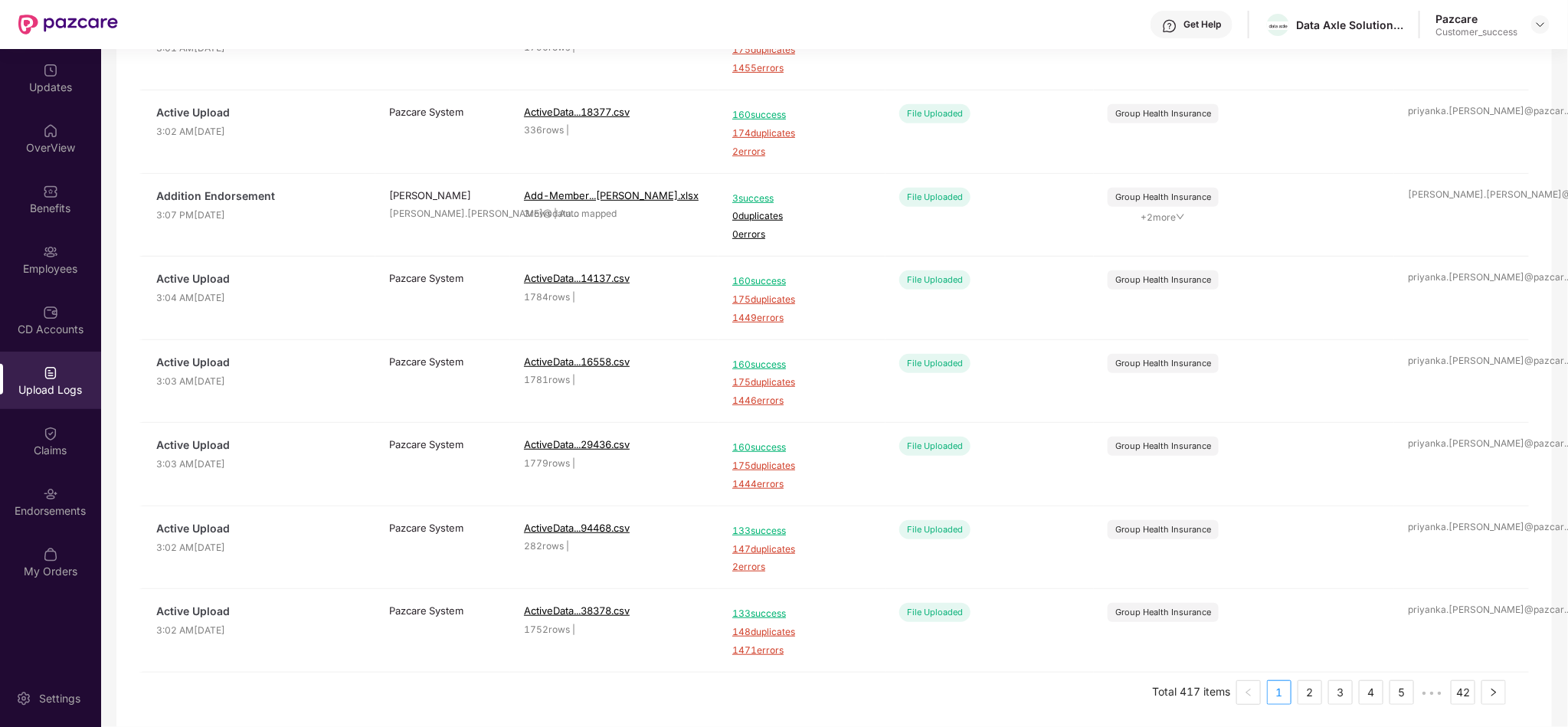
scroll to position [387, 0]
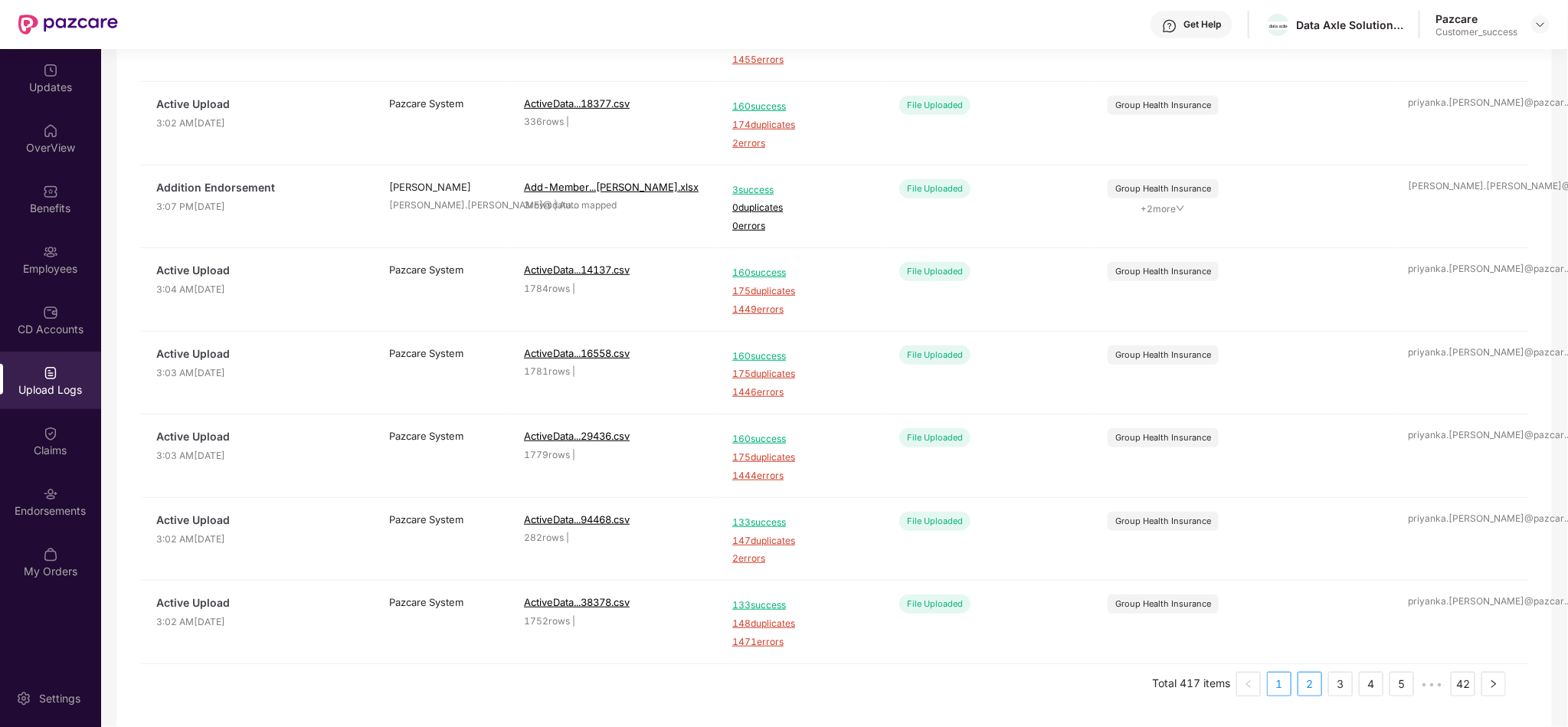
click at [1303, 686] on link "2" at bounding box center [1310, 684] width 23 height 23
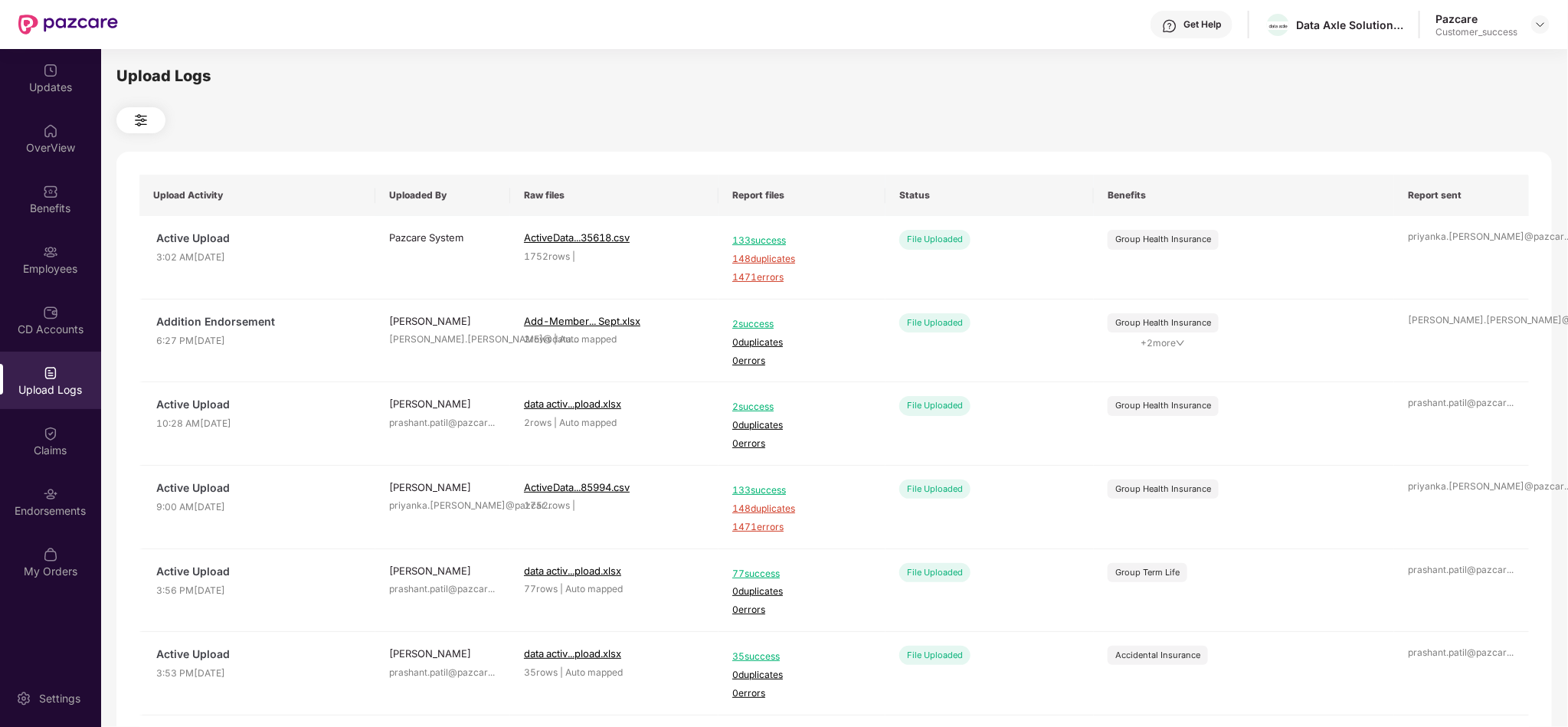
click at [1545, 92] on div "Upload Logs Upload Activity Uploaded By Raw files Report files Status Benefits …" at bounding box center [835, 386] width 1436 height 643
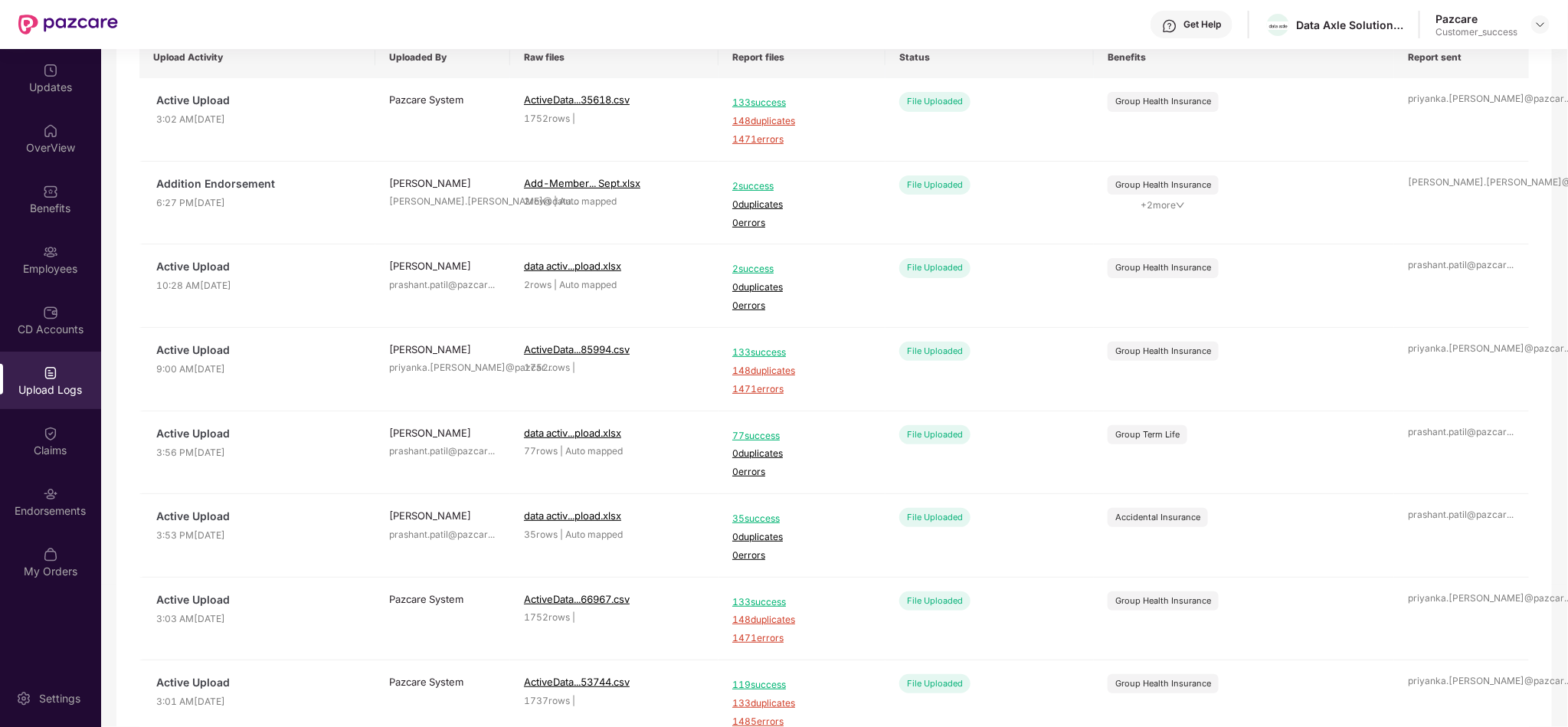
scroll to position [184, 0]
